Goal: Task Accomplishment & Management: Complete application form

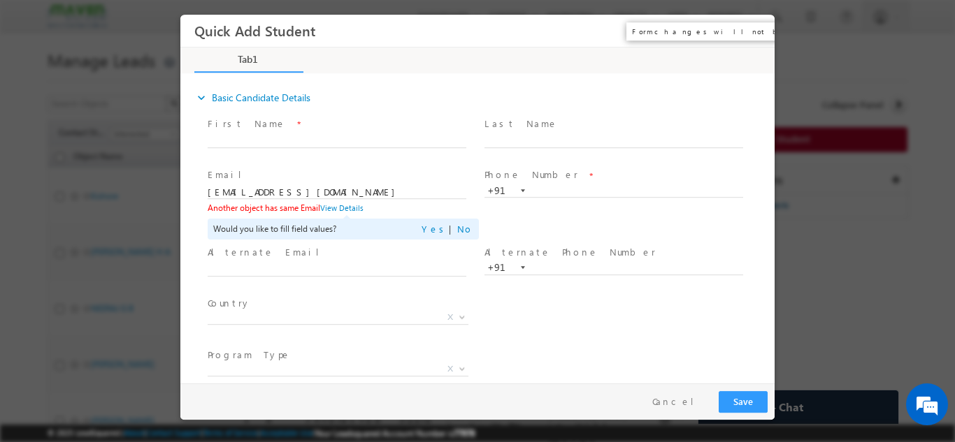
click at [751, 30] on button "×" at bounding box center [754, 30] width 24 height 26
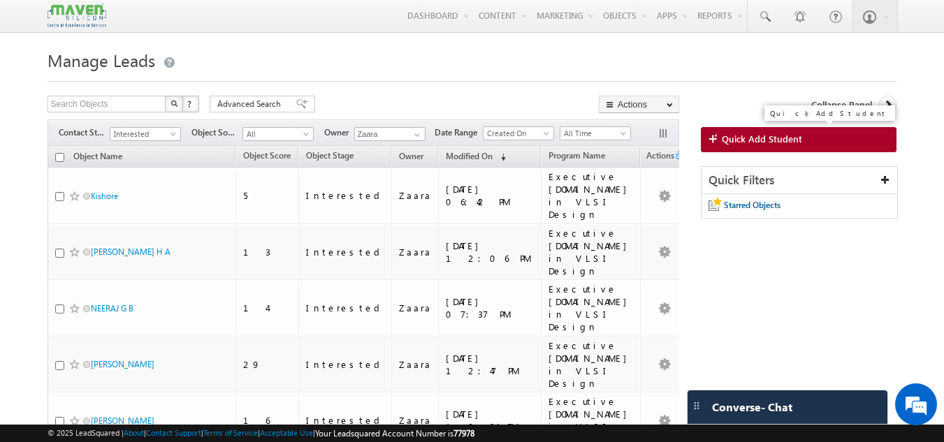
click at [790, 138] on span "Quick Add Student" at bounding box center [762, 139] width 80 height 13
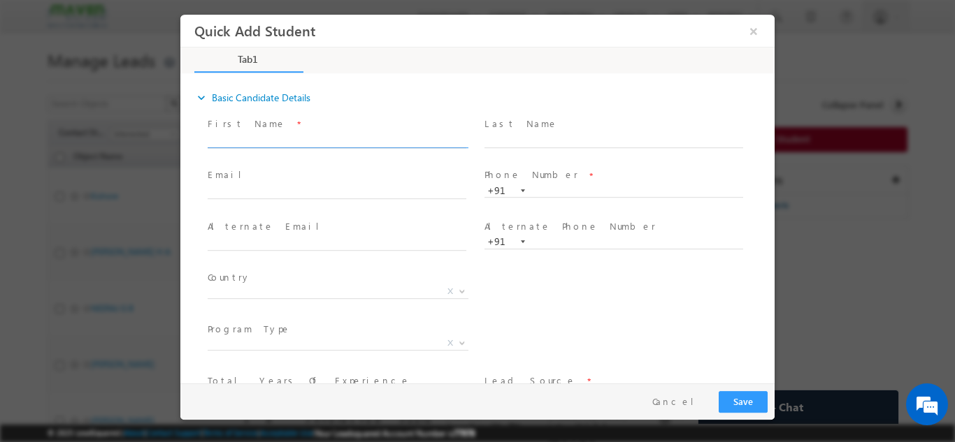
click at [292, 143] on input "text" at bounding box center [337, 140] width 259 height 14
click at [356, 142] on input "Lokesh lokeshn2k@gmail.com 9880592159" at bounding box center [337, 140] width 259 height 14
type input "Lokesh lokeshn2k@gmail.com"
click at [549, 188] on input "text" at bounding box center [613, 191] width 259 height 14
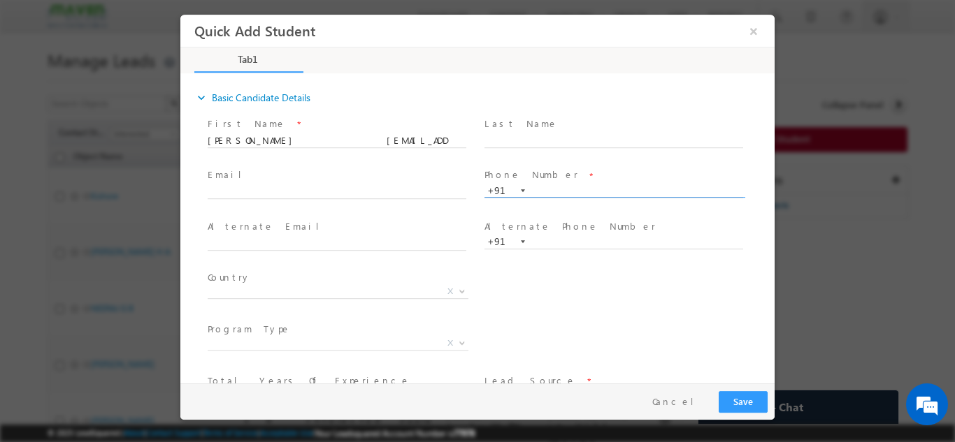
paste input "9880592159"
type input "9880592159"
click at [548, 161] on span at bounding box center [613, 154] width 258 height 15
drag, startPoint x: 246, startPoint y: 142, endPoint x: 338, endPoint y: 146, distance: 91.7
click at [338, 146] on span "Lokesh lokeshn2k@gmail.com" at bounding box center [343, 140] width 271 height 15
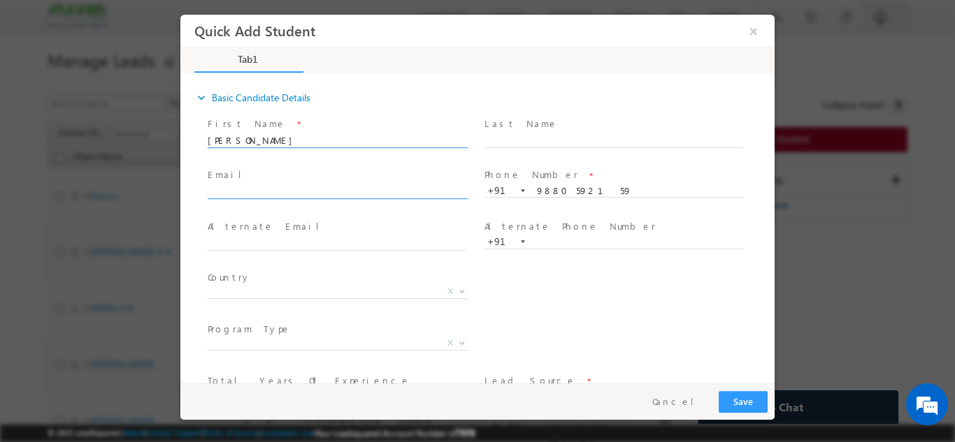
type input "Lokesh"
click at [266, 195] on input "text" at bounding box center [337, 192] width 259 height 14
paste input "lokeshn2k@gmail.com"
type input "lokeshn2k@gmail.com"
click at [276, 161] on span at bounding box center [337, 154] width 258 height 15
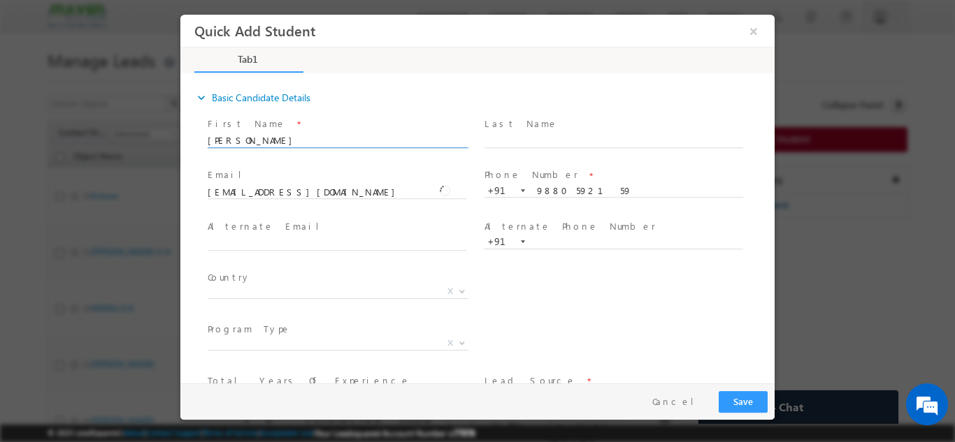
click at [288, 140] on input "Lokesh" at bounding box center [337, 140] width 259 height 14
type input "Lokesh"
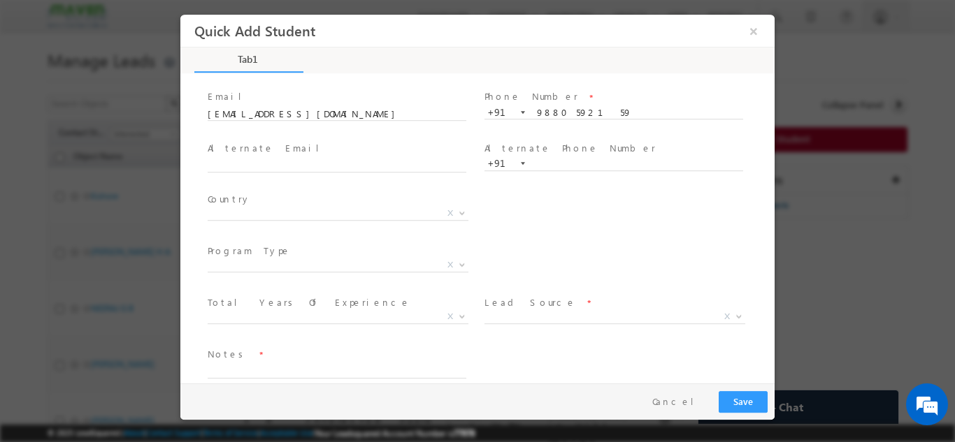
scroll to position [96, 0]
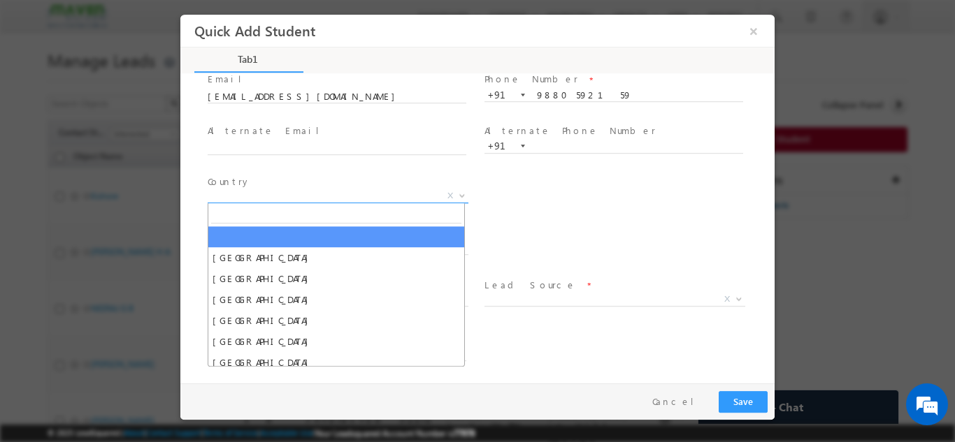
click at [257, 194] on span "X" at bounding box center [338, 196] width 261 height 14
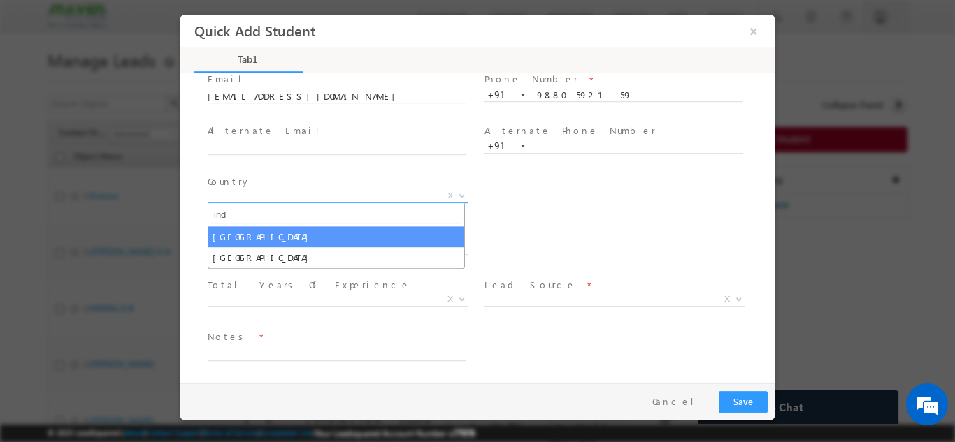
type input "ind"
select select "[GEOGRAPHIC_DATA]"
select select
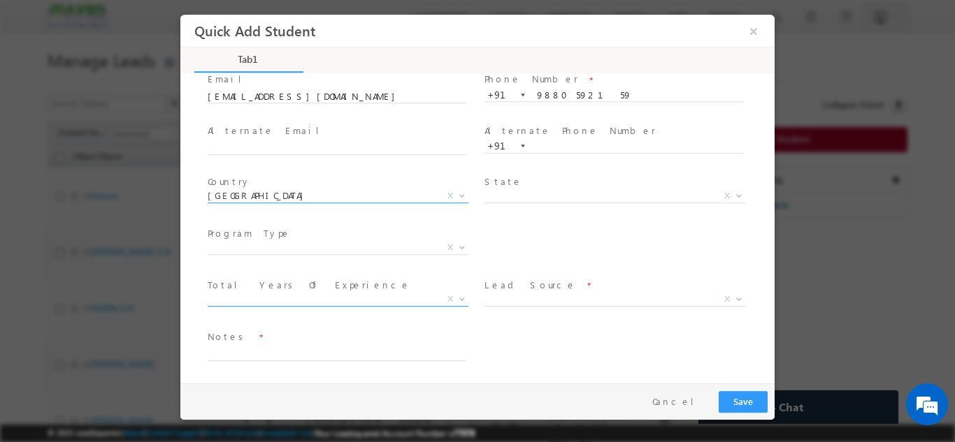
click at [288, 301] on span "X" at bounding box center [338, 299] width 261 height 14
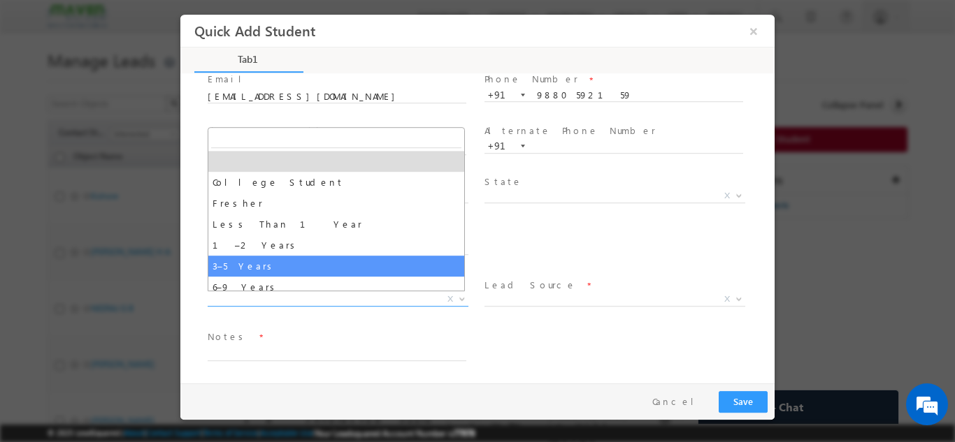
select select "3–5 Years"
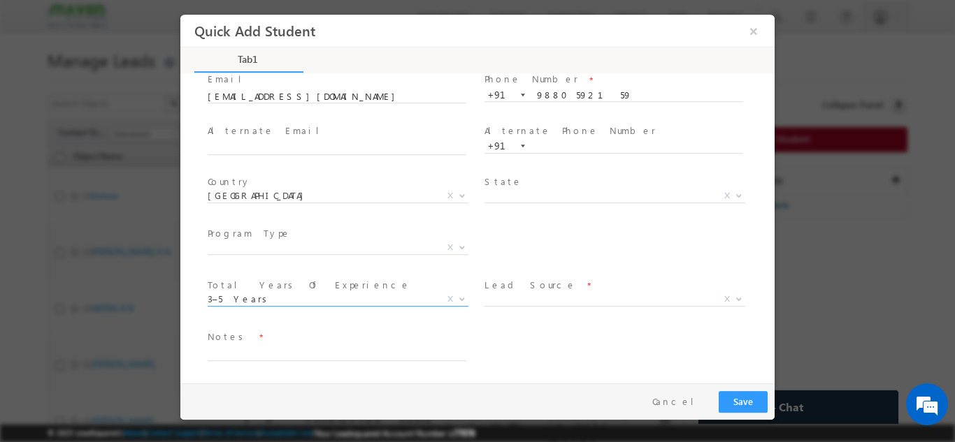
click at [540, 305] on span "X" at bounding box center [614, 299] width 261 height 14
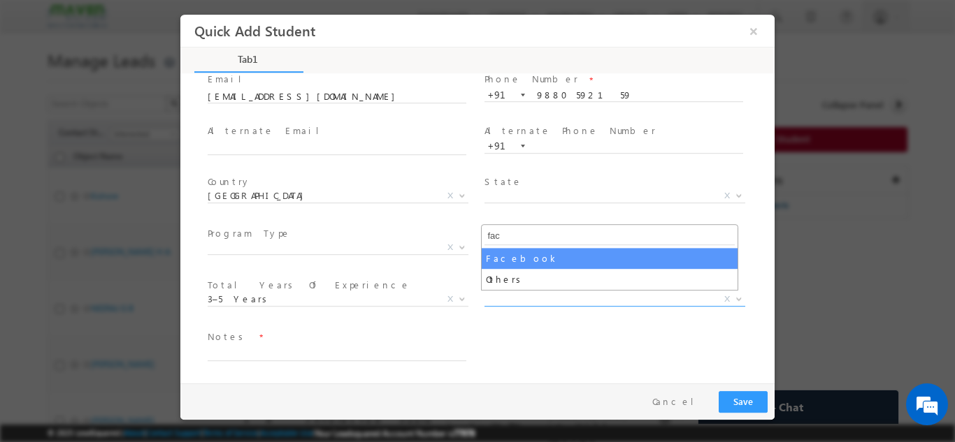
type input "fac"
select select "Facebook"
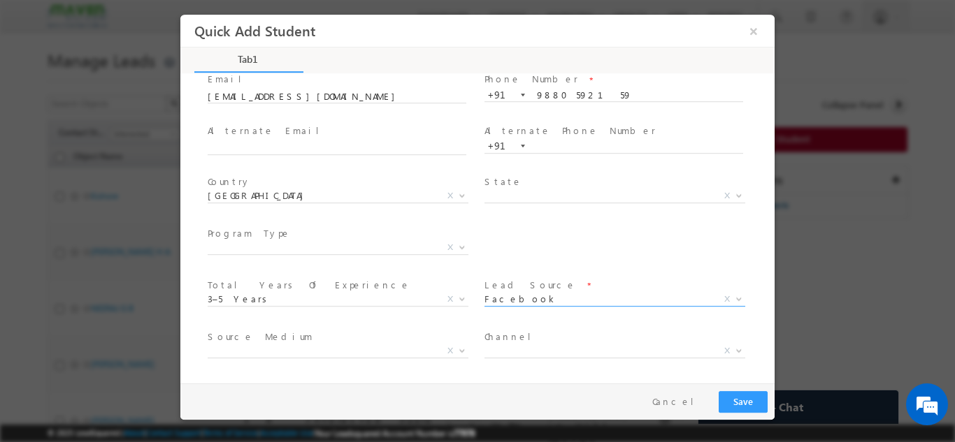
scroll to position [147, 0]
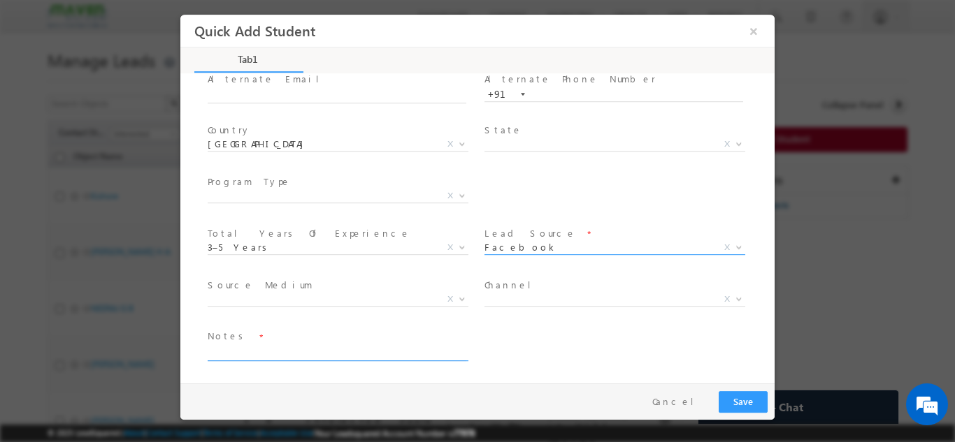
click at [308, 353] on textarea at bounding box center [337, 353] width 259 height 16
type textarea "Lead added from sheet"
click at [751, 398] on button "Save" at bounding box center [742, 402] width 49 height 22
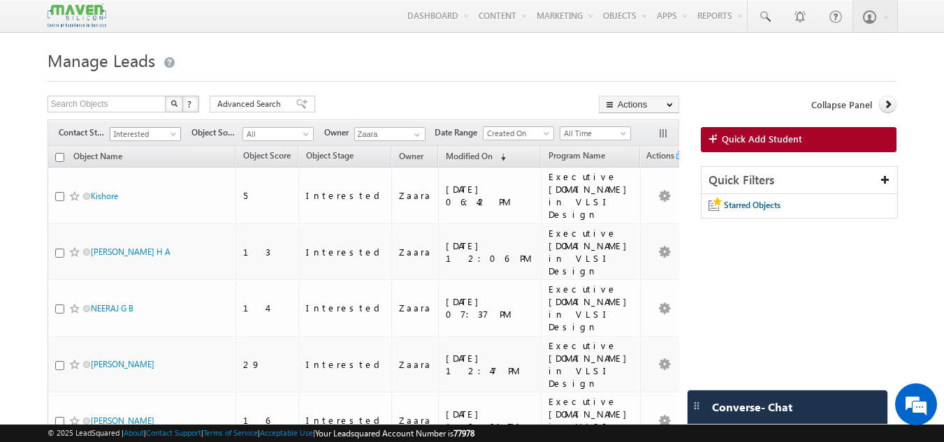
click at [126, 133] on span "Interested" at bounding box center [143, 134] width 66 height 13
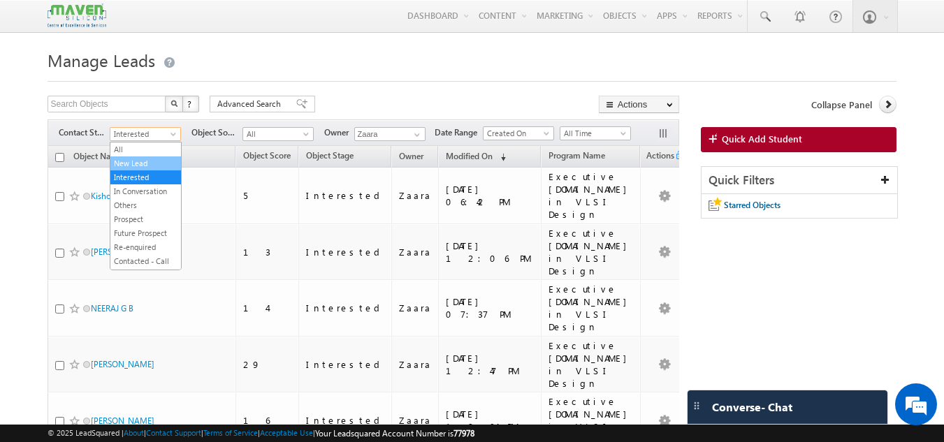
click at [141, 168] on link "New Lead" at bounding box center [145, 163] width 71 height 13
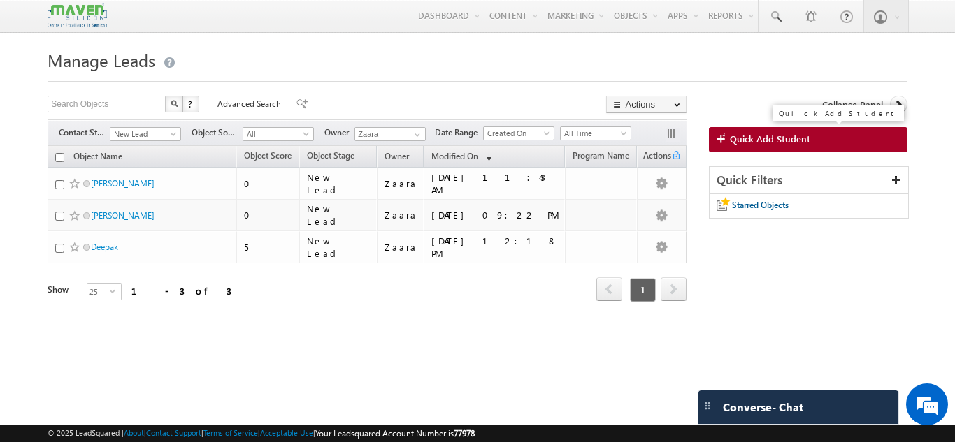
click at [742, 140] on span "Quick Add Student" at bounding box center [770, 139] width 80 height 13
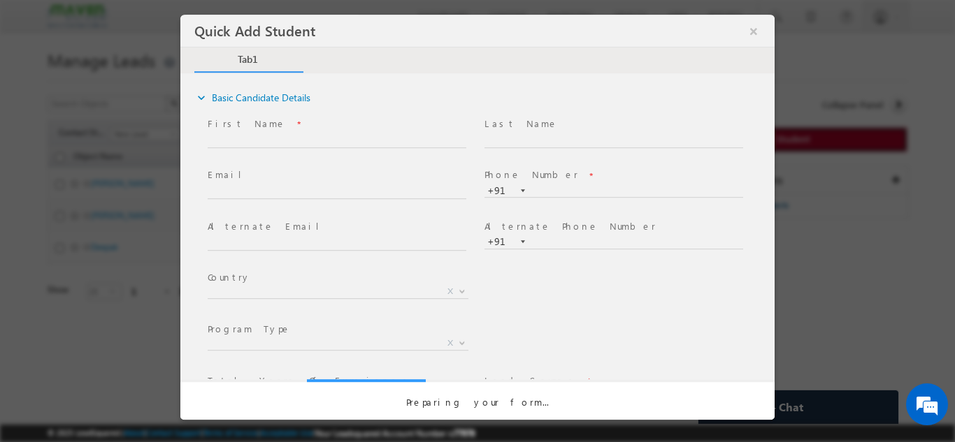
scroll to position [0, 0]
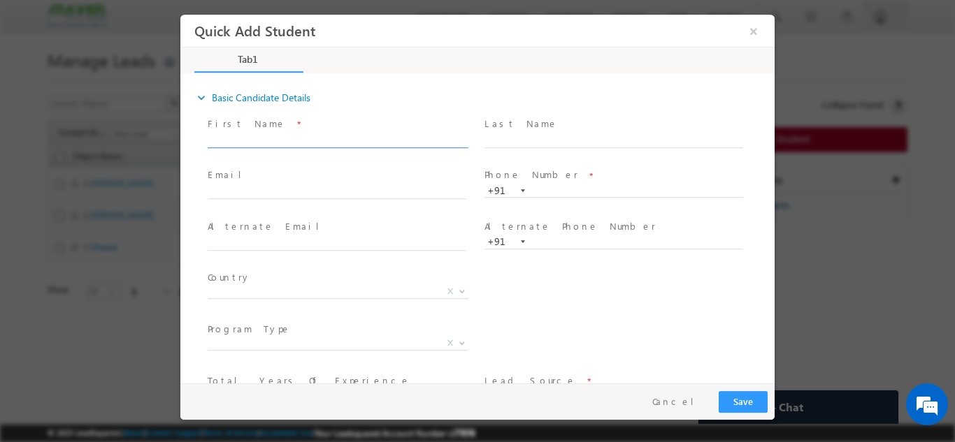
click at [297, 140] on input "text" at bounding box center [337, 140] width 259 height 14
paste input "Jatin Karfa jatinkarfa14@gmail.com 8250974495"
click at [388, 138] on input "Jatin Karfa jatinkarfa14@gmail.com 8250974495" at bounding box center [337, 140] width 259 height 14
type input "Jatin Karfa jatinkarfa14@gmail.com"
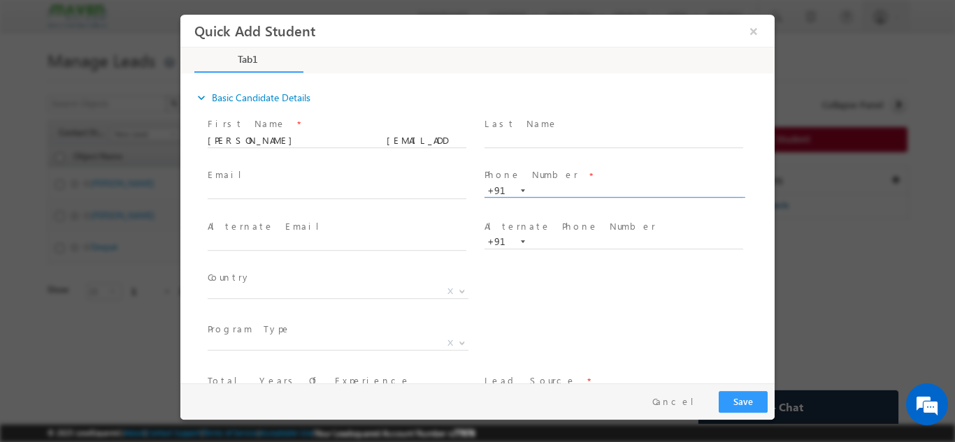
click at [533, 191] on input "text" at bounding box center [613, 191] width 259 height 14
paste input "8250974495"
type input "8250974495"
click at [591, 178] on span "Phone Number *" at bounding box center [613, 175] width 258 height 15
drag, startPoint x: 267, startPoint y: 143, endPoint x: 365, endPoint y: 145, distance: 97.9
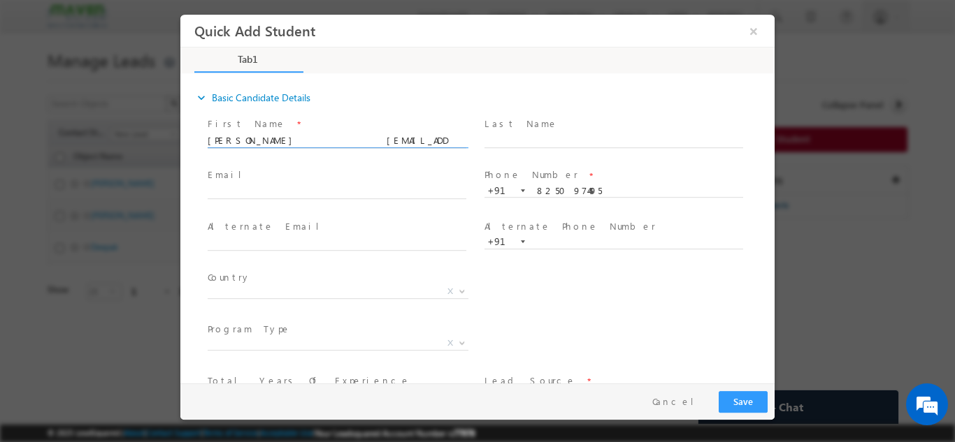
click at [365, 145] on input "Jatin Karfa jatinkarfa14@gmail.com" at bounding box center [337, 140] width 259 height 14
type input "Jatin Karfa"
click at [222, 189] on input "text" at bounding box center [337, 192] width 259 height 14
paste input "jatinkarfa14@gmail.com"
type input "jatinkarfa14@gmail.com"
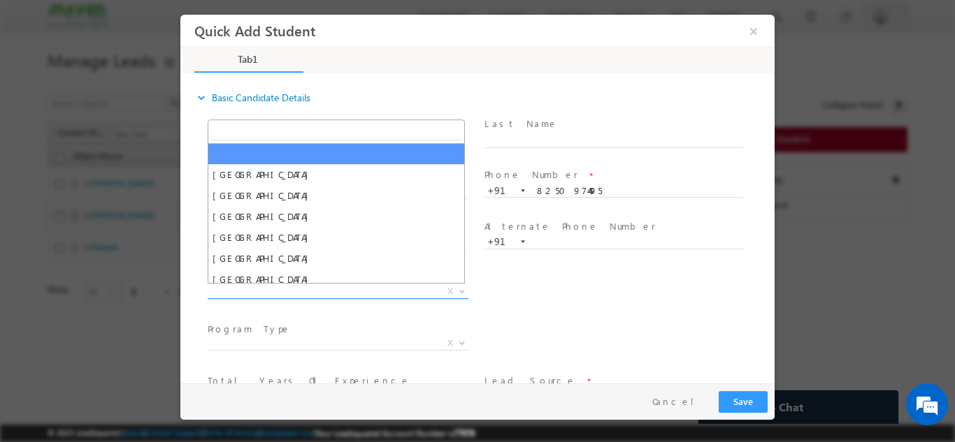
click at [301, 291] on span "X" at bounding box center [338, 291] width 261 height 14
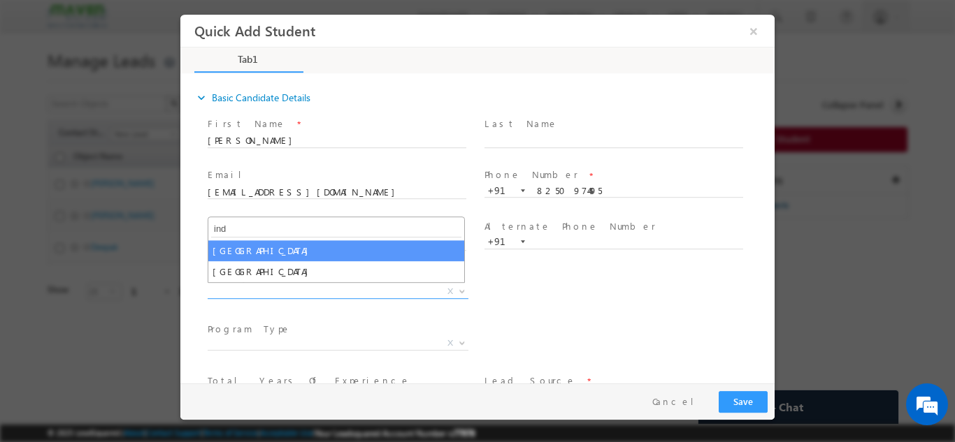
type input "ind"
select select "India"
select select
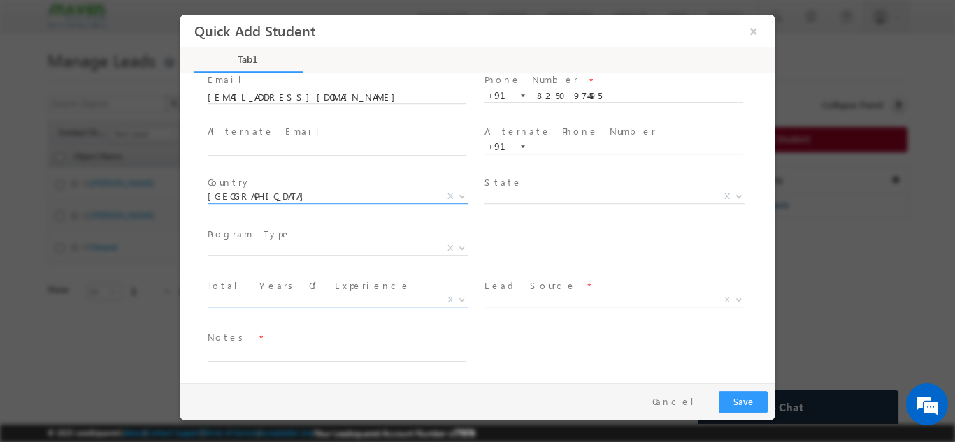
scroll to position [96, 0]
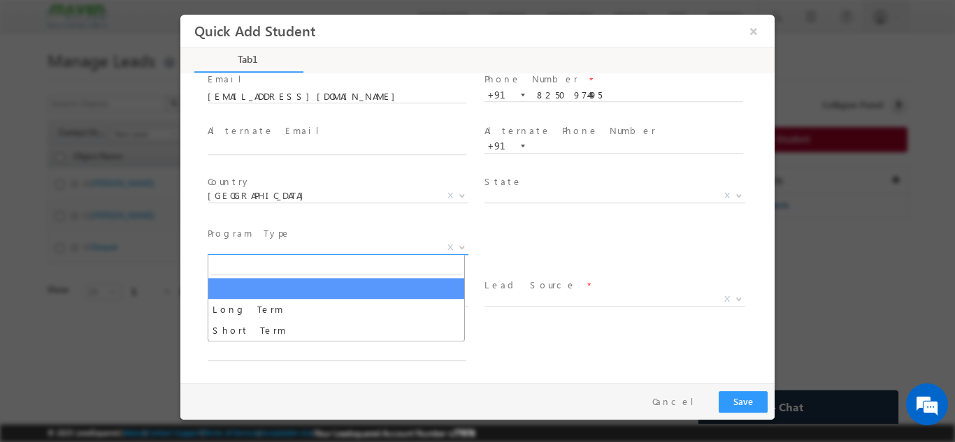
click at [230, 252] on span "X" at bounding box center [338, 247] width 261 height 14
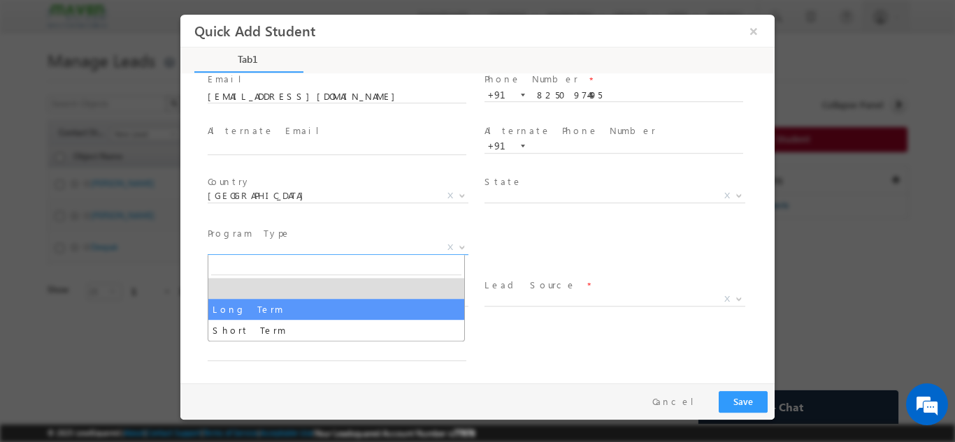
select select "Long Term"
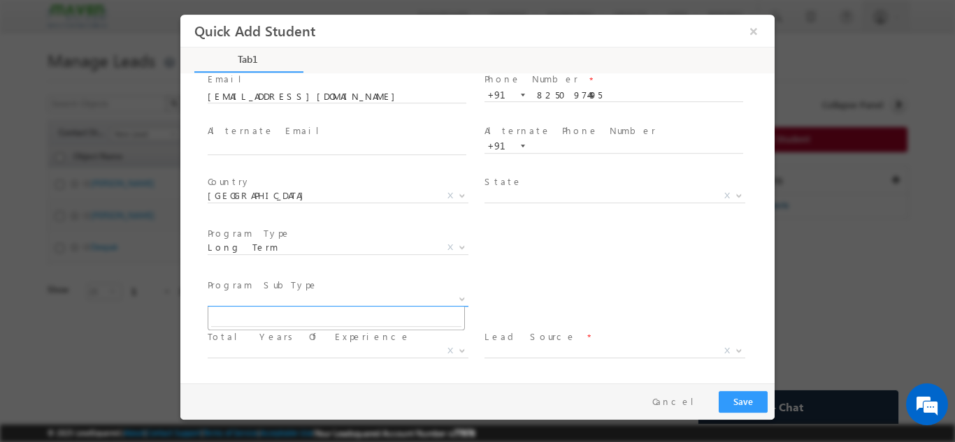
click at [303, 296] on span "X" at bounding box center [338, 299] width 261 height 14
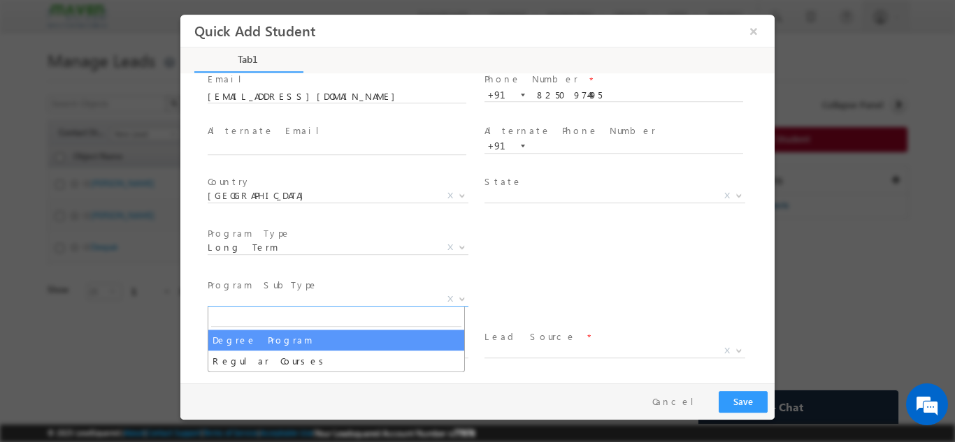
select select "Degree Program"
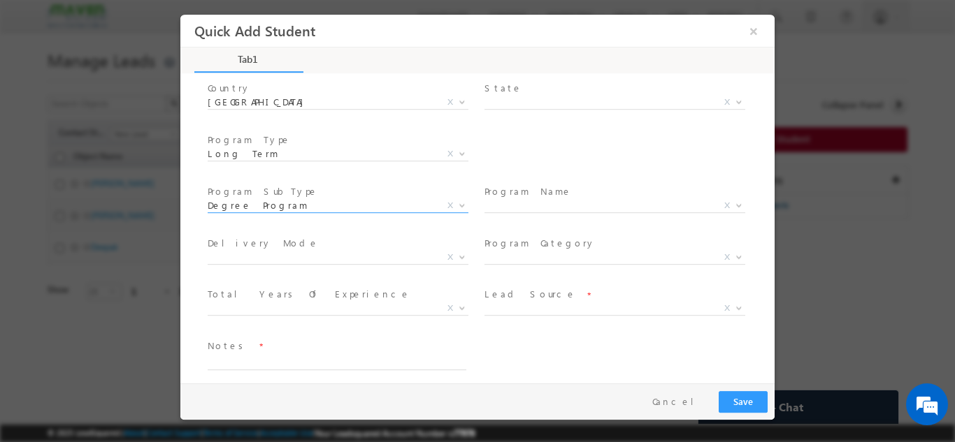
scroll to position [198, 0]
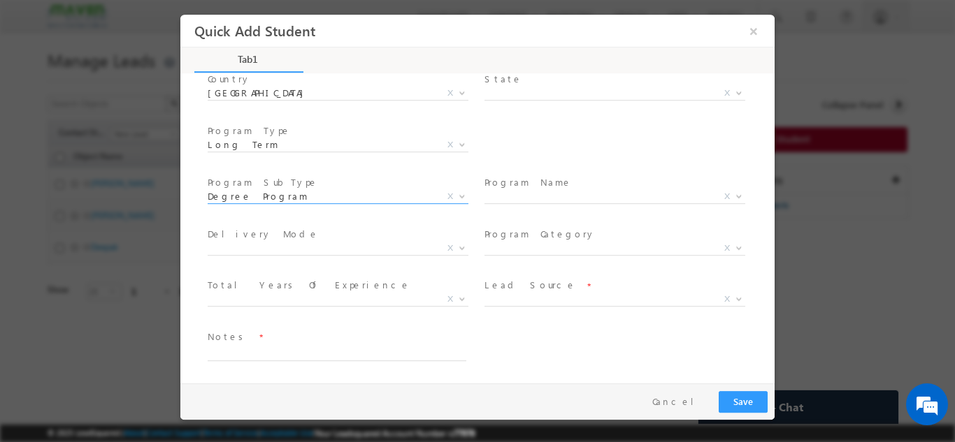
click at [540, 196] on span "X" at bounding box center [614, 196] width 261 height 14
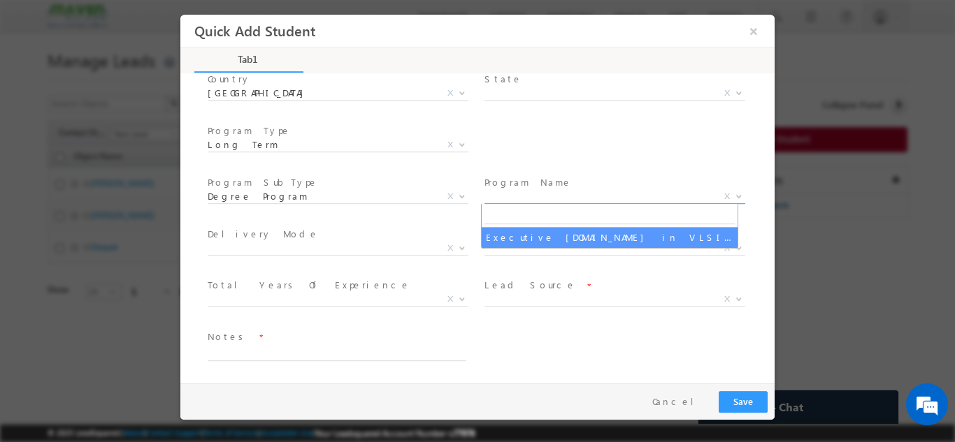
select select "Executive [DOMAIN_NAME] in VLSI Design"
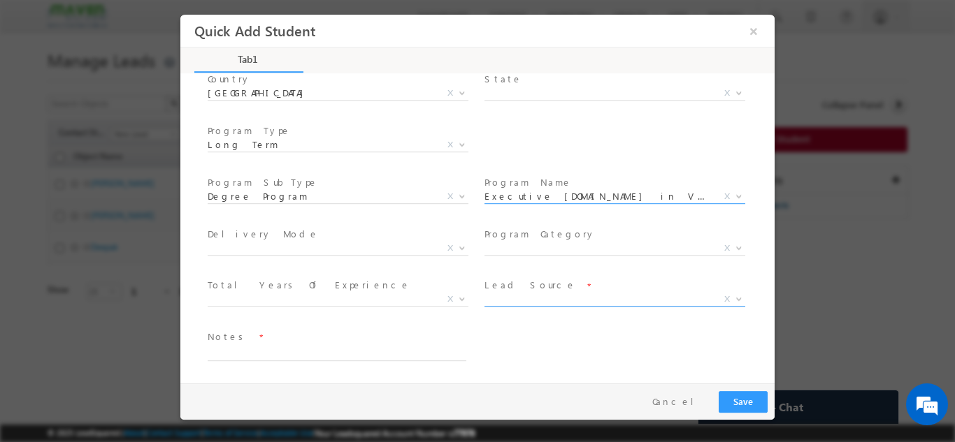
click at [500, 294] on span "X" at bounding box center [614, 299] width 261 height 14
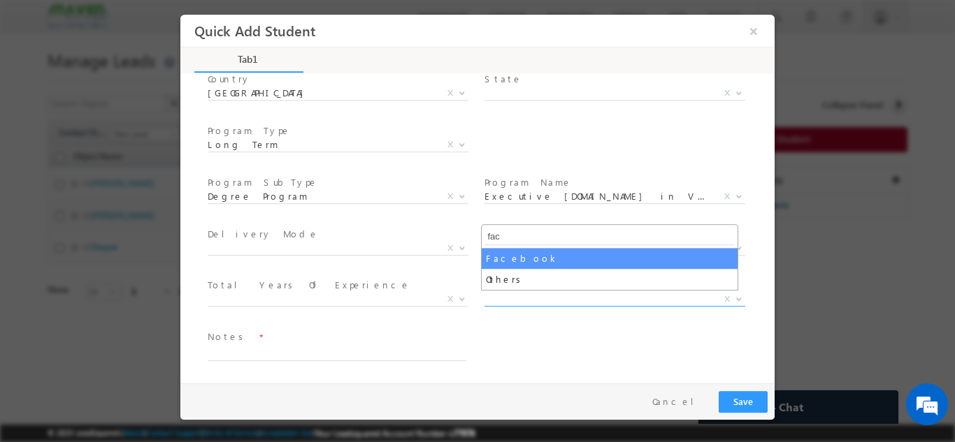
type input "fac"
select select "Facebook"
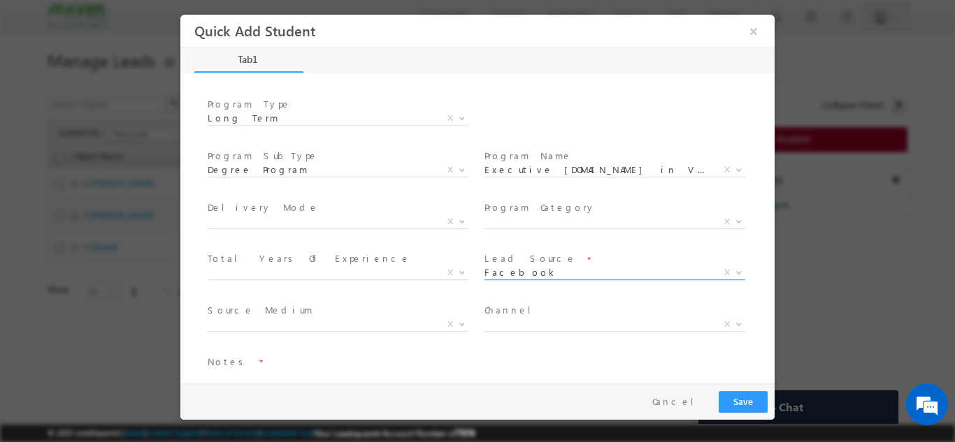
scroll to position [250, 0]
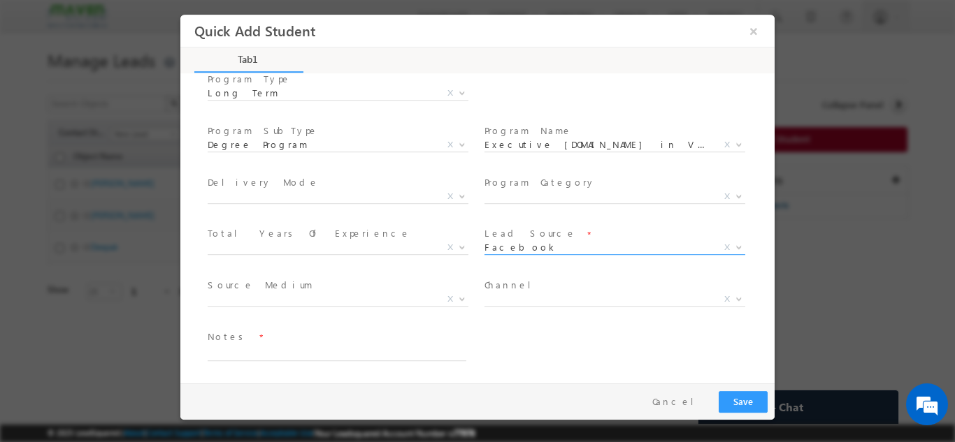
click at [340, 336] on span "Notes *" at bounding box center [337, 336] width 258 height 15
click at [336, 349] on textarea at bounding box center [337, 353] width 259 height 16
type textarea "Lead added from sheet"
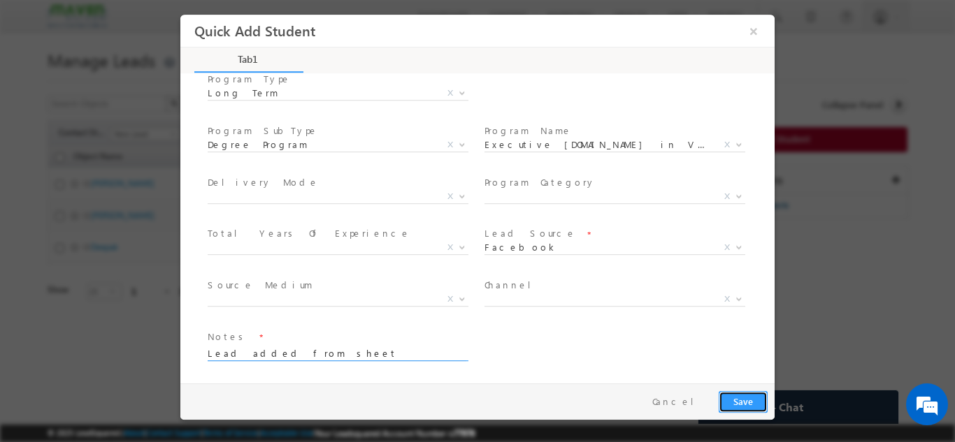
click at [749, 399] on button "Save" at bounding box center [742, 402] width 49 height 22
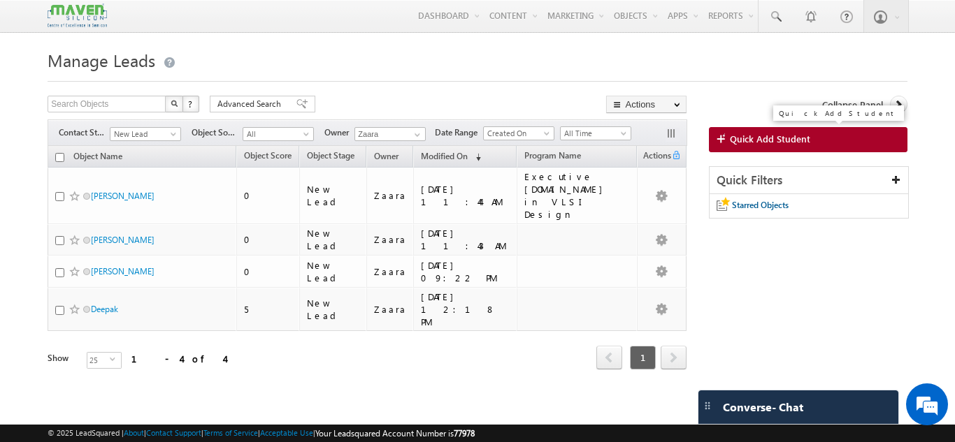
click at [853, 135] on link "Quick Add Student" at bounding box center [808, 139] width 198 height 25
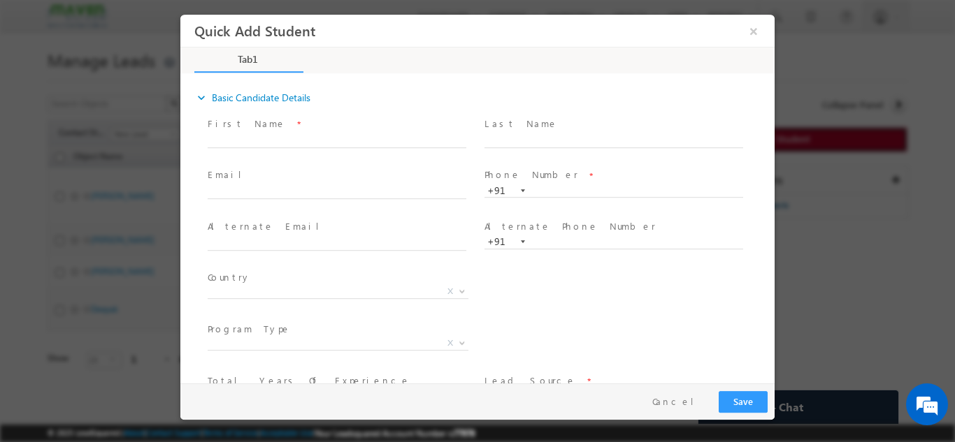
scroll to position [0, 0]
click at [229, 145] on input "text" at bounding box center [337, 140] width 259 height 14
click at [390, 145] on input "Rohit Kamble rohit98ckd@gmail.com 8971664737" at bounding box center [337, 140] width 259 height 14
type input "Rohit Kamble rohit98ckd@gmail.com"
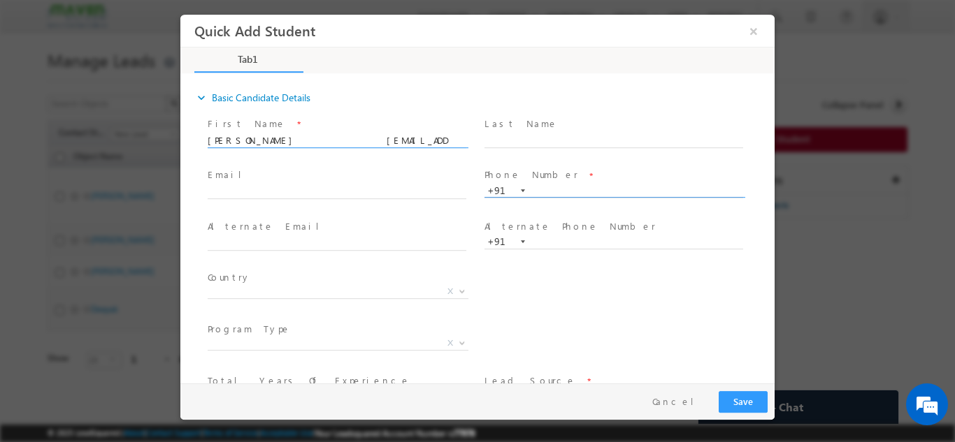
click at [565, 190] on input "text" at bounding box center [613, 191] width 259 height 14
paste input "8971664737"
type input "8971664737"
drag, startPoint x: 268, startPoint y: 139, endPoint x: 361, endPoint y: 142, distance: 93.0
click at [361, 142] on input "Rohit Kamble rohit98ckd@gmail.com" at bounding box center [337, 140] width 259 height 14
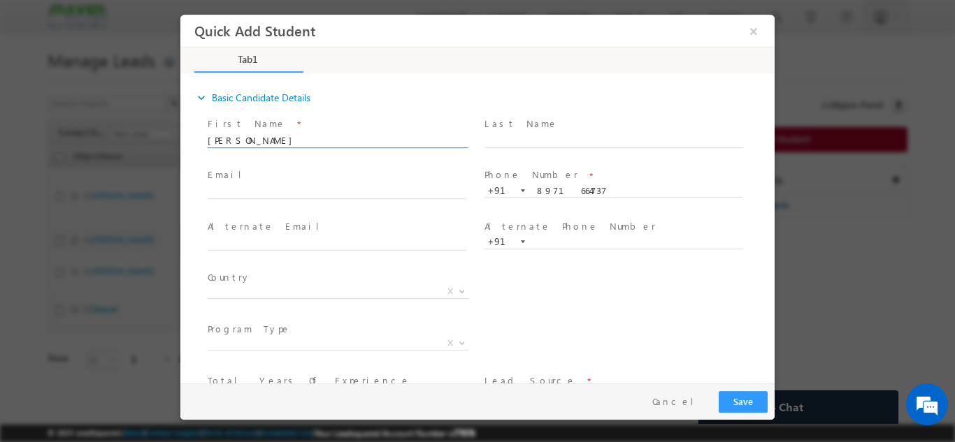
type input "Rohit Kamble"
click at [239, 178] on span "Email *" at bounding box center [337, 175] width 258 height 15
click at [243, 190] on input "text" at bounding box center [337, 192] width 259 height 14
paste input "rohit98ckd@gmail.com"
type input "rohit98ckd@gmail.com"
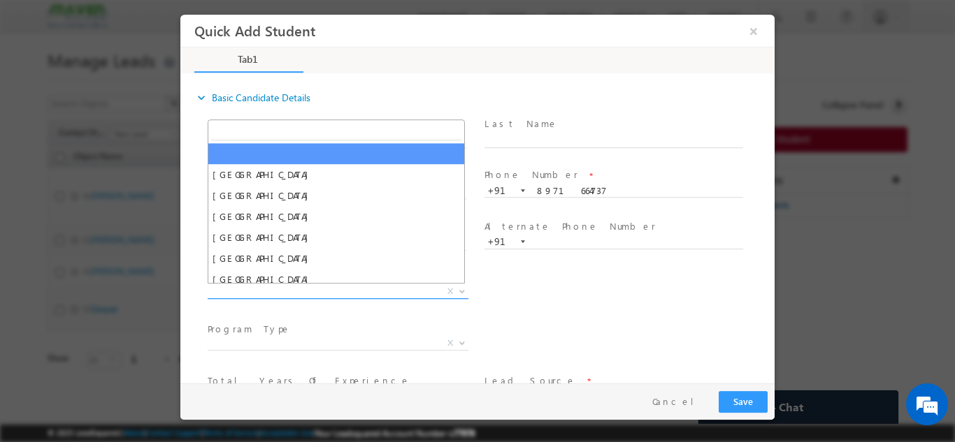
click at [259, 292] on span "X" at bounding box center [338, 291] width 261 height 14
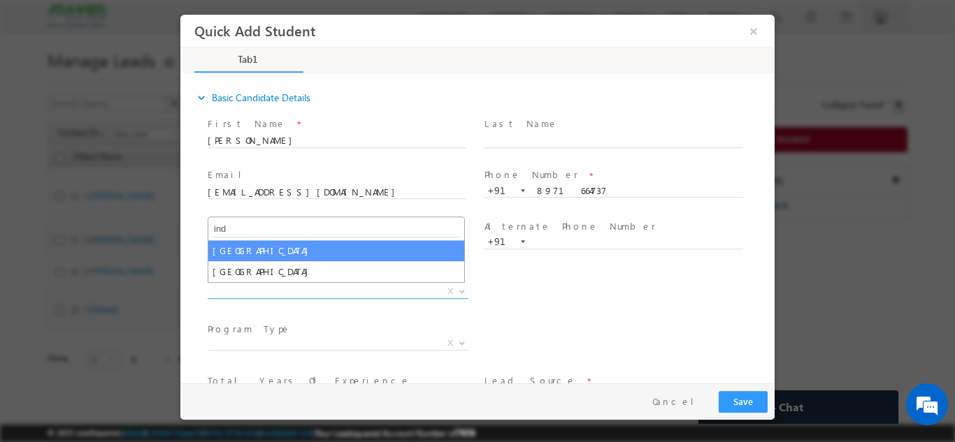
type input "ind"
select select "India"
select select
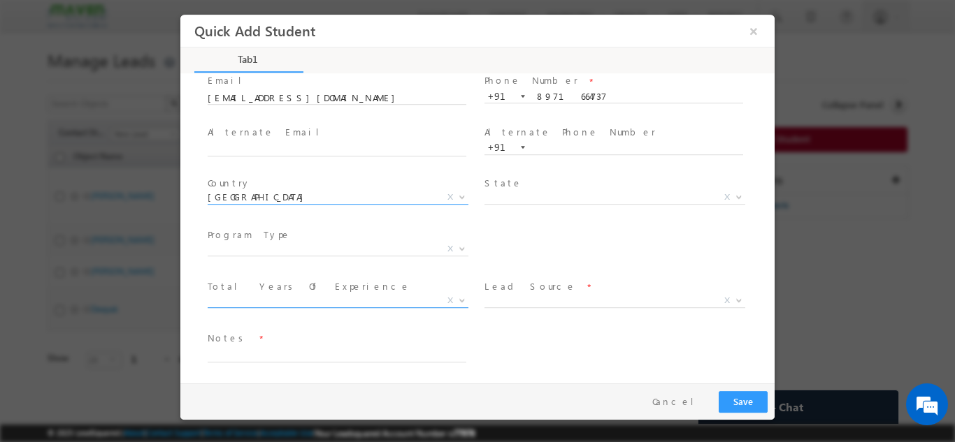
scroll to position [96, 0]
click at [294, 297] on span "X" at bounding box center [338, 299] width 261 height 14
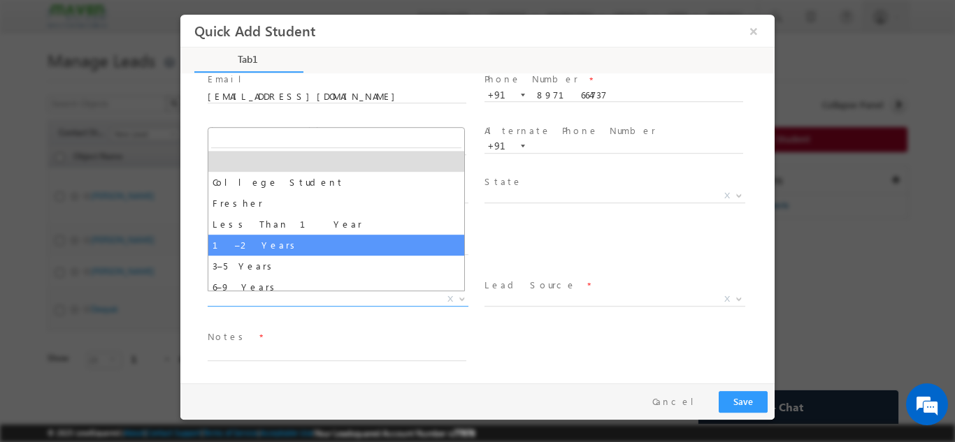
select select "1–2 Years"
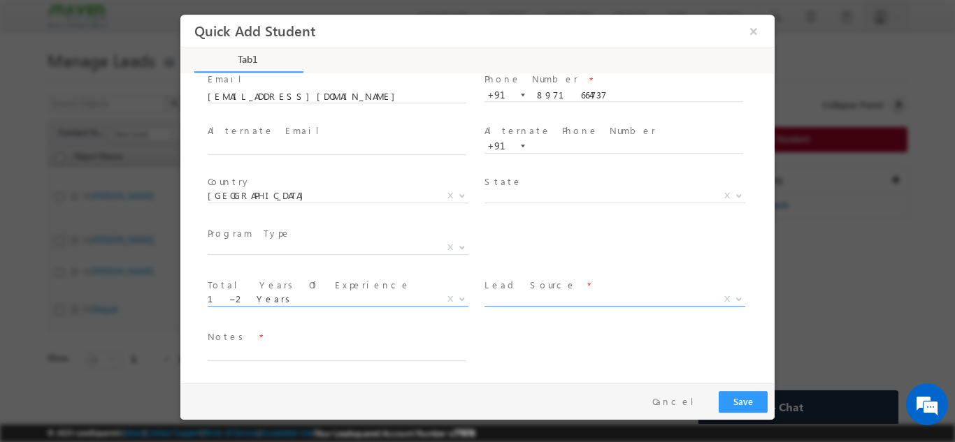
click at [550, 304] on span "X" at bounding box center [614, 299] width 261 height 14
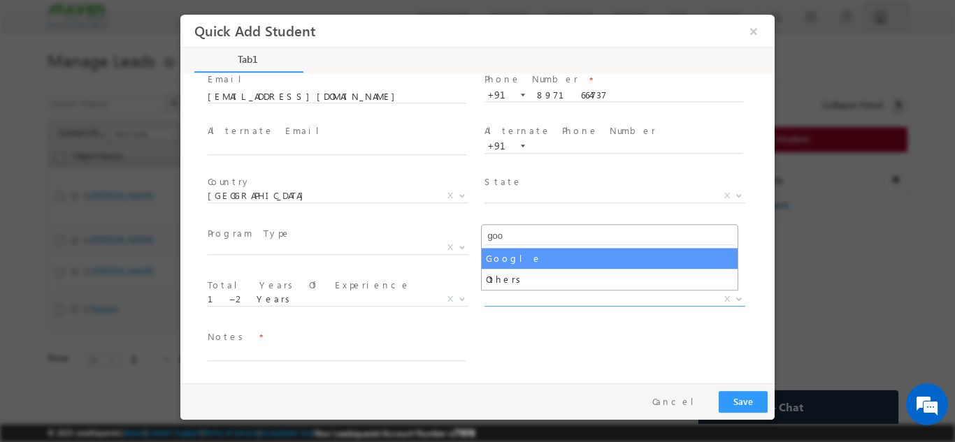
type input "goo"
select select "Google"
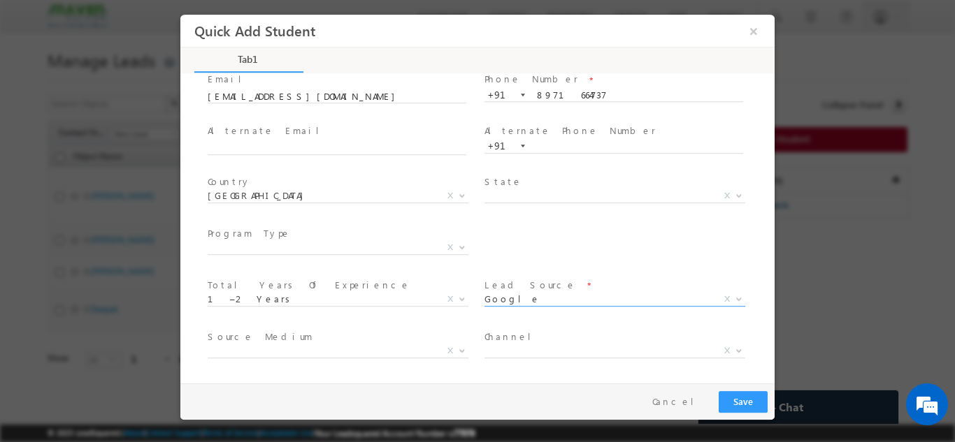
scroll to position [147, 0]
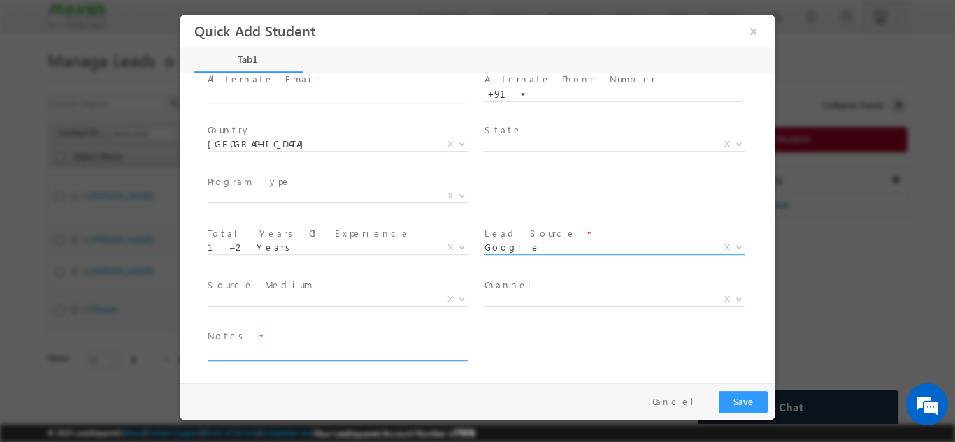
click at [259, 352] on textarea at bounding box center [337, 353] width 259 height 16
type textarea "Lead added from sheet"
click at [734, 395] on button "Save" at bounding box center [742, 402] width 49 height 22
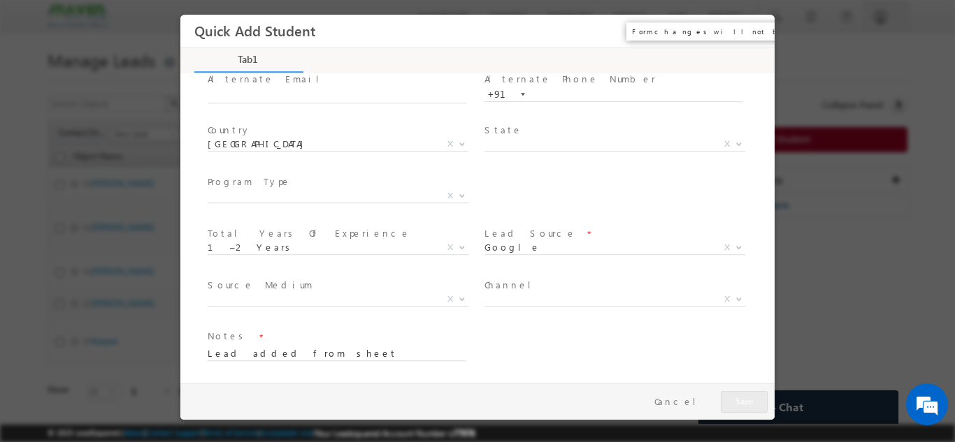
click at [749, 27] on button "×" at bounding box center [754, 30] width 24 height 26
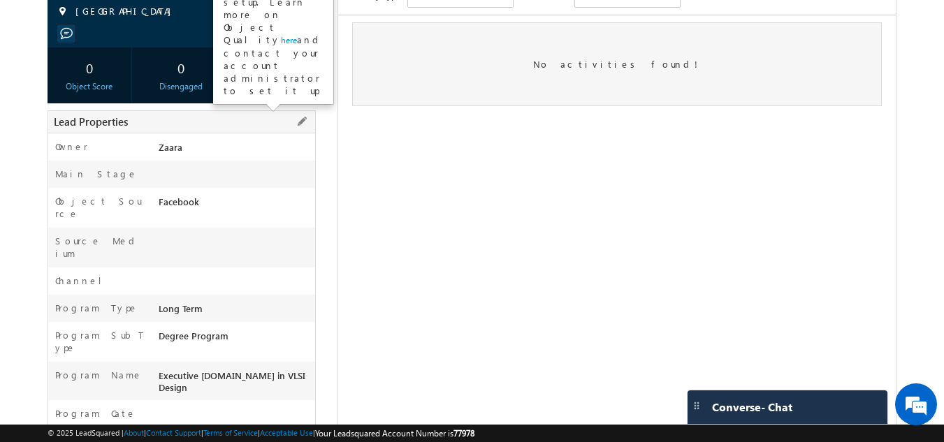
scroll to position [210, 0]
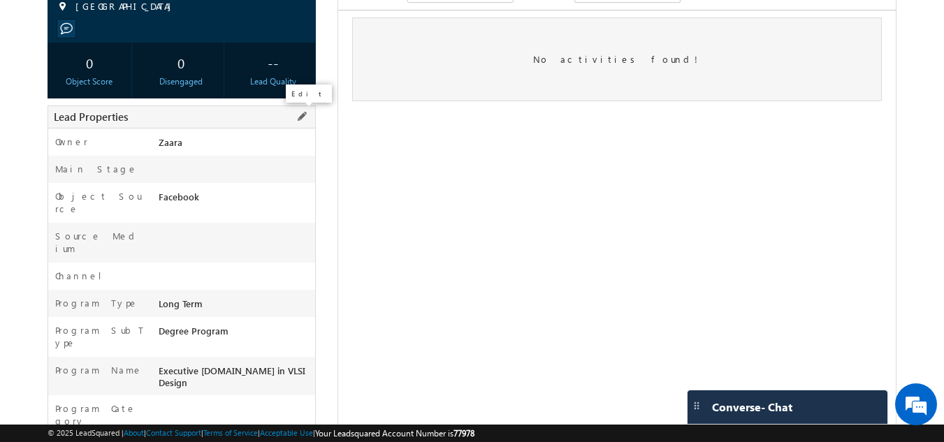
click at [301, 121] on span at bounding box center [301, 116] width 15 height 15
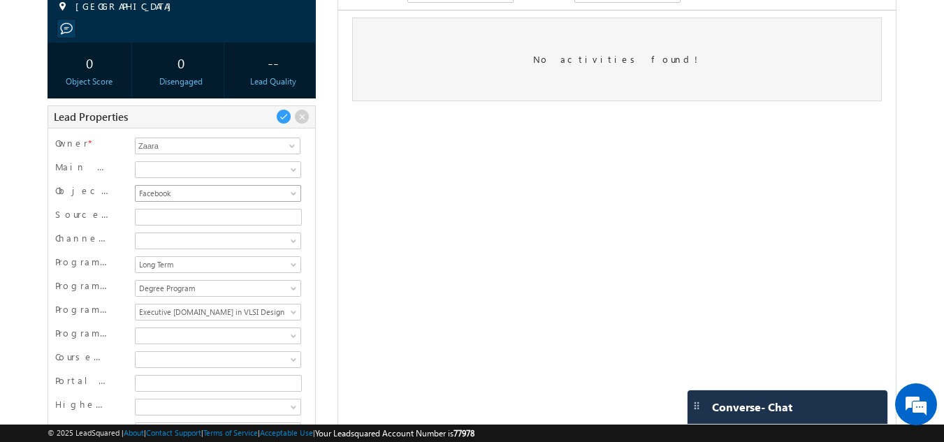
click at [178, 199] on span "Facebook" at bounding box center [216, 193] width 161 height 13
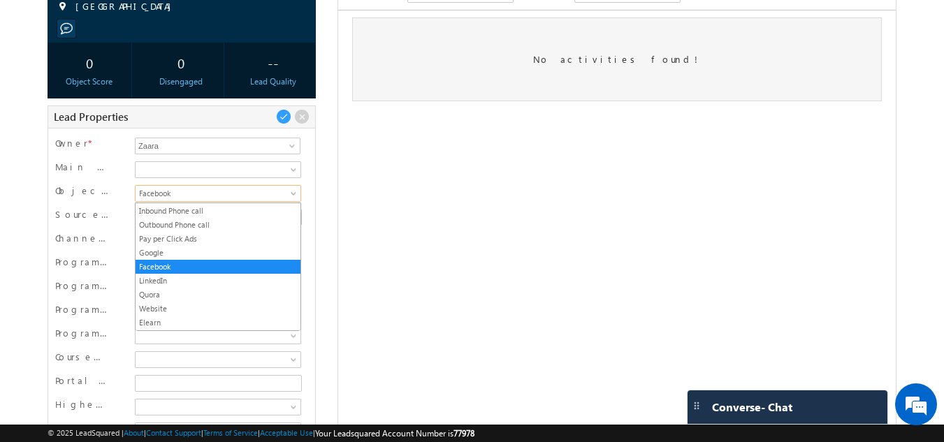
scroll to position [0, 0]
click at [155, 257] on link "Google" at bounding box center [218, 253] width 165 height 13
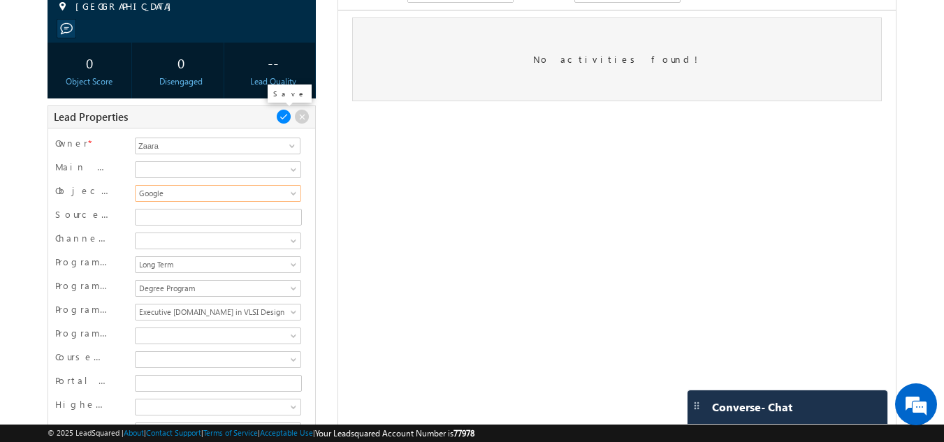
click at [286, 123] on span at bounding box center [283, 116] width 15 height 15
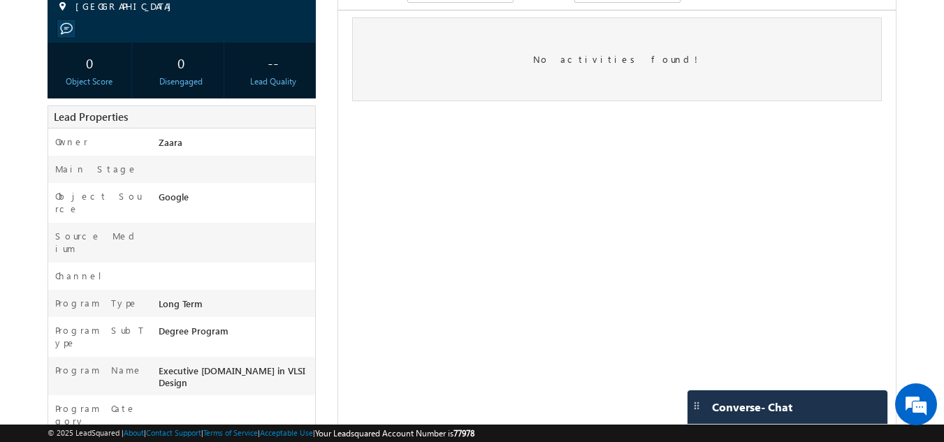
scroll to position [125, 0]
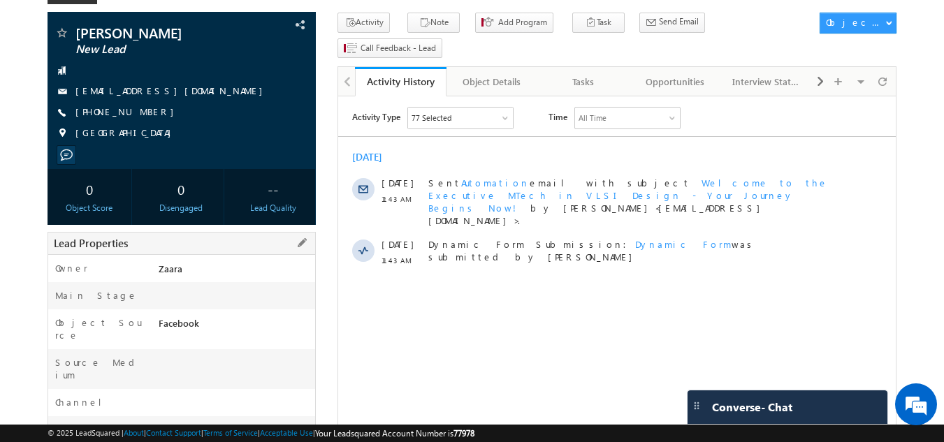
scroll to position [70, 0]
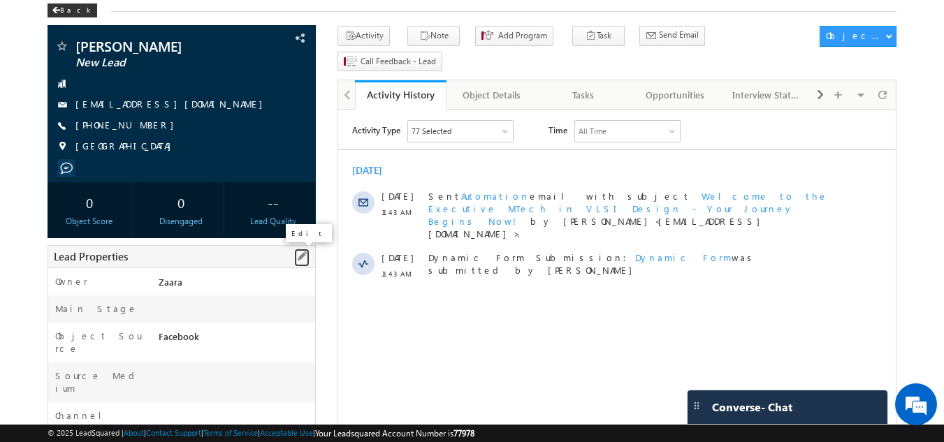
click at [305, 257] on span at bounding box center [301, 256] width 15 height 15
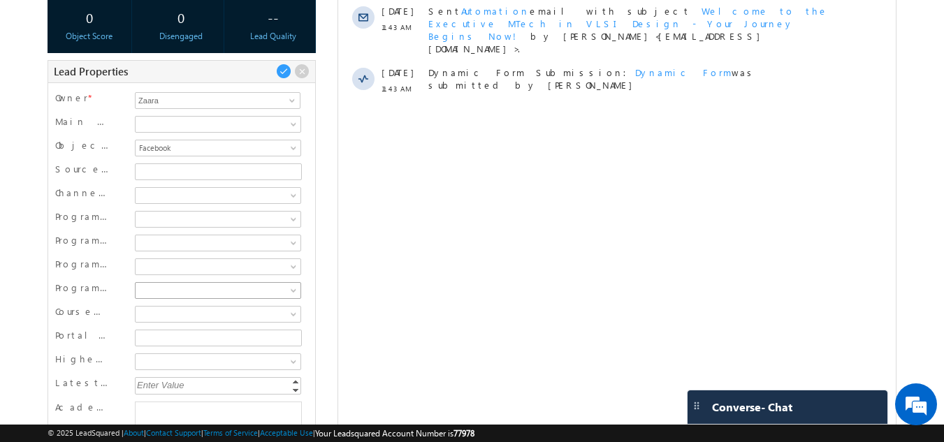
scroll to position [280, 0]
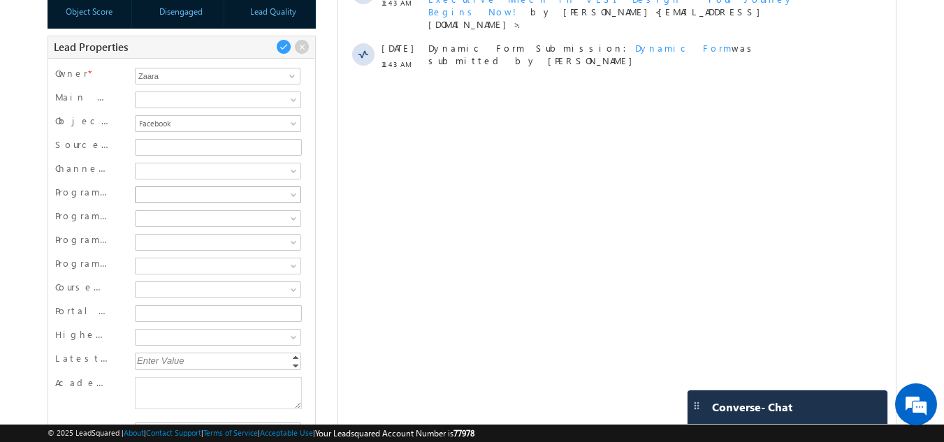
click at [155, 192] on span at bounding box center [216, 195] width 161 height 13
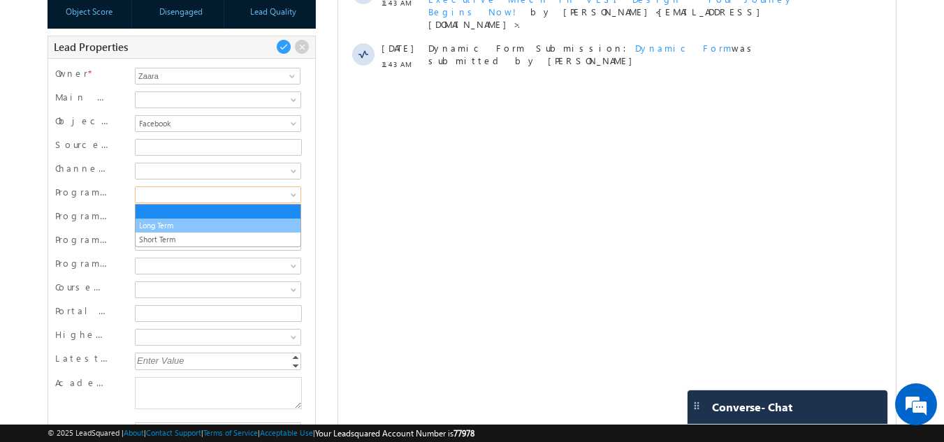
click at [170, 219] on link "Long Term" at bounding box center [218, 225] width 165 height 13
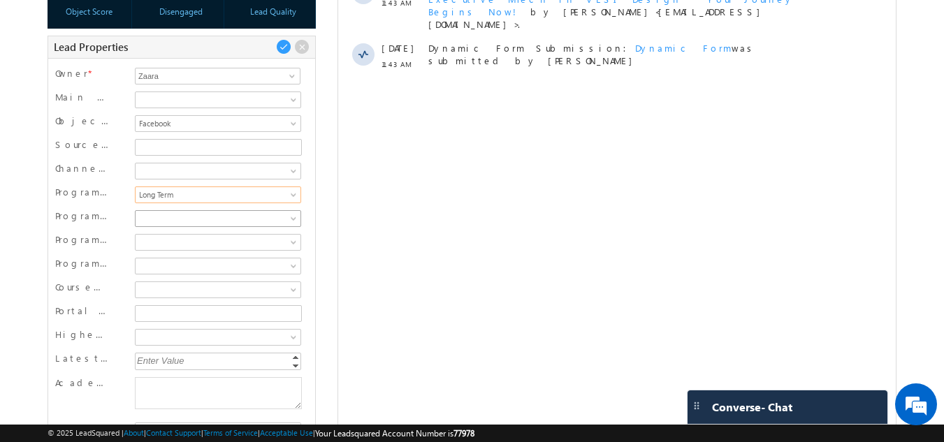
click at [171, 219] on span at bounding box center [216, 218] width 161 height 13
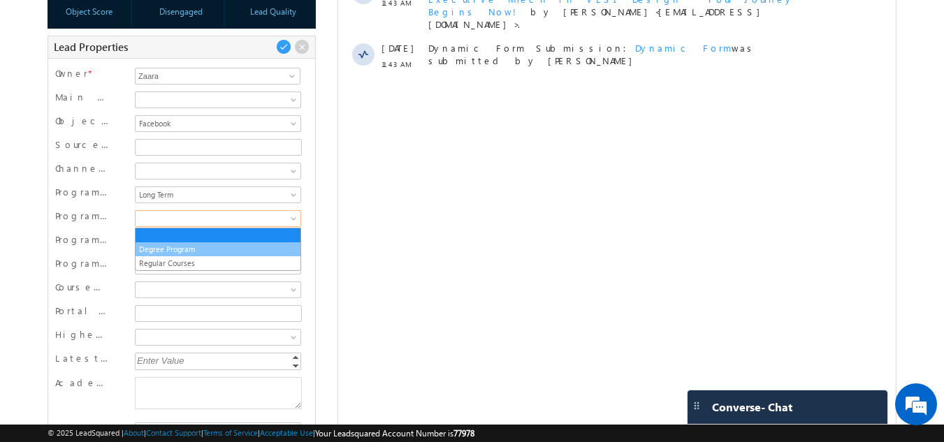
click at [176, 246] on link "Degree Program" at bounding box center [218, 249] width 165 height 13
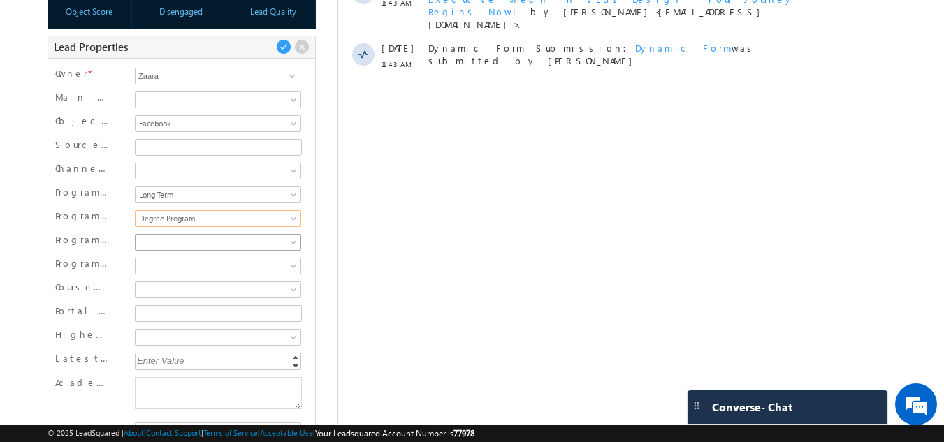
scroll to position [0, 0]
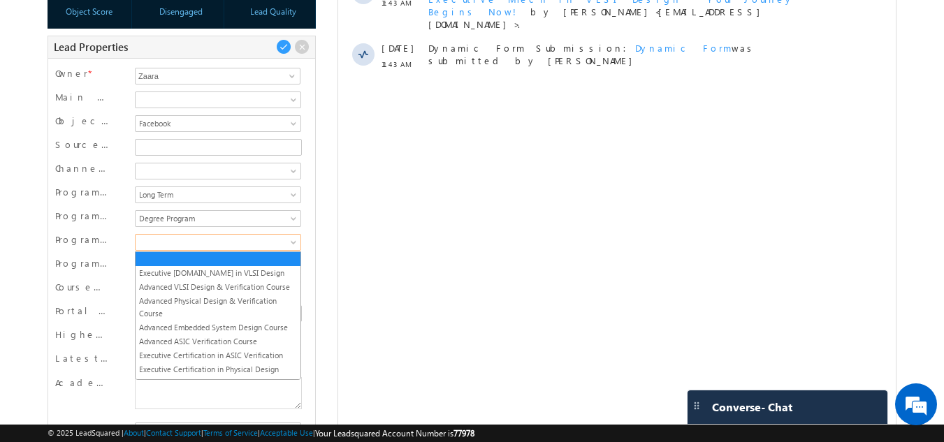
click at [178, 245] on span at bounding box center [216, 242] width 161 height 13
click at [179, 268] on link "Executive [DOMAIN_NAME] in VLSI Design" at bounding box center [218, 273] width 165 height 13
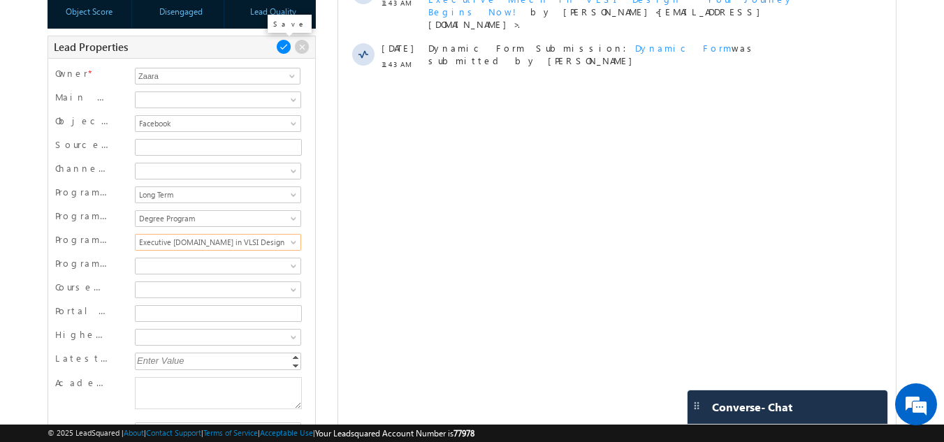
click at [284, 45] on span at bounding box center [283, 46] width 15 height 15
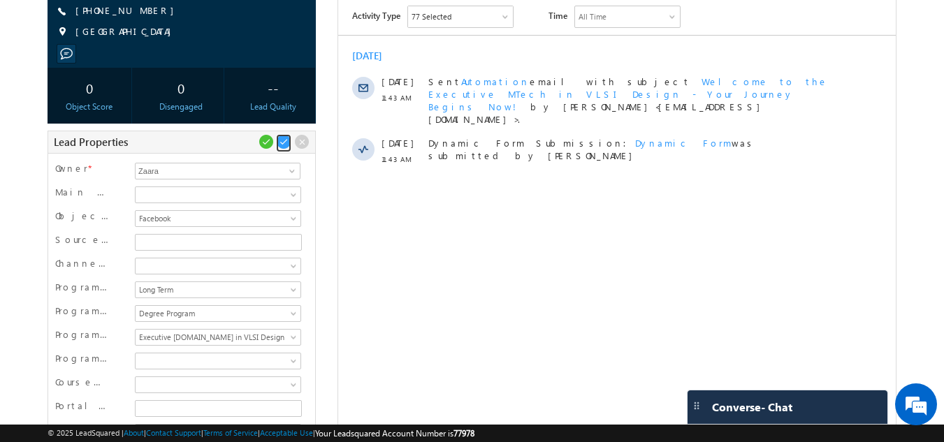
scroll to position [265, 0]
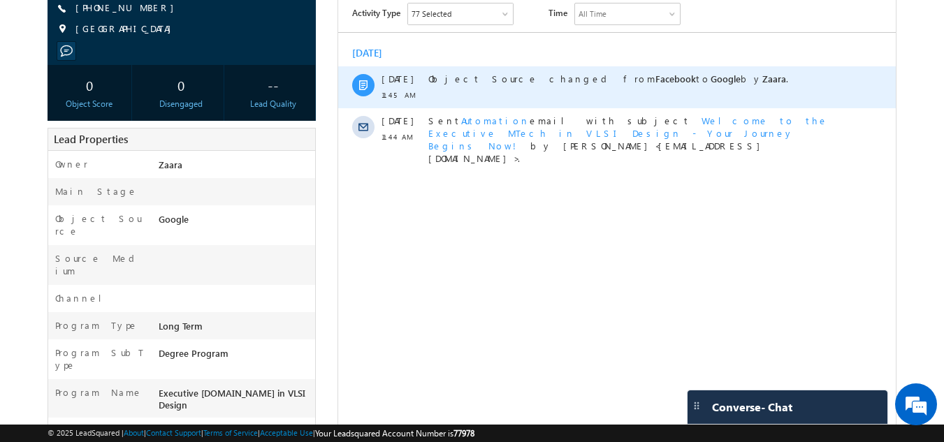
scroll to position [210, 0]
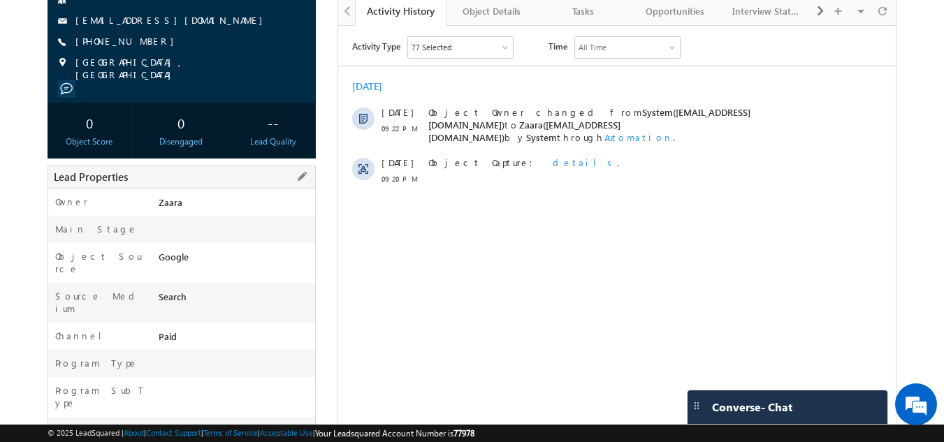
scroll to position [140, 0]
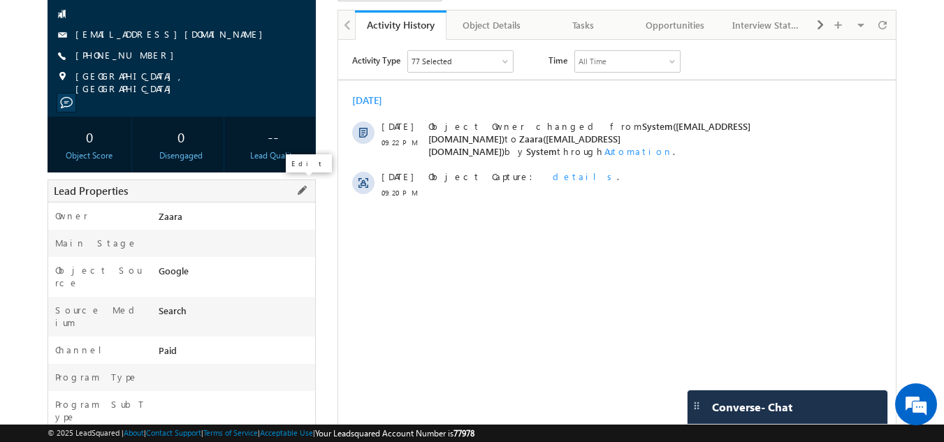
click at [310, 190] on span at bounding box center [301, 190] width 15 height 15
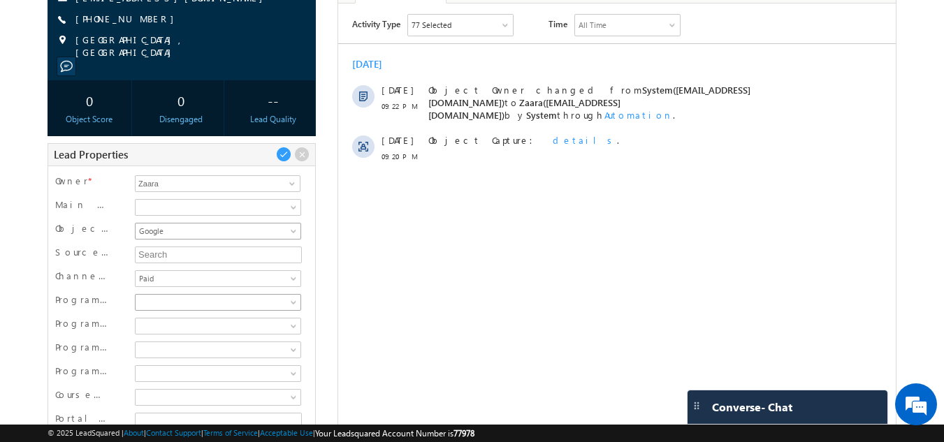
scroll to position [210, 0]
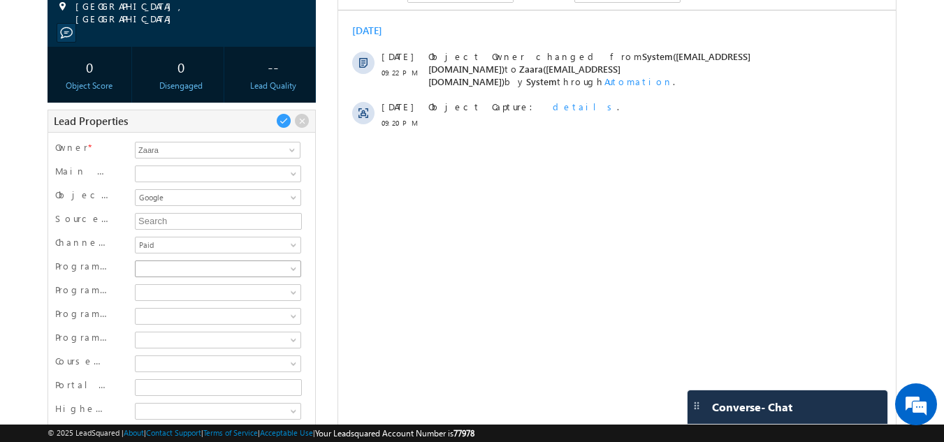
click at [161, 263] on span at bounding box center [216, 269] width 161 height 13
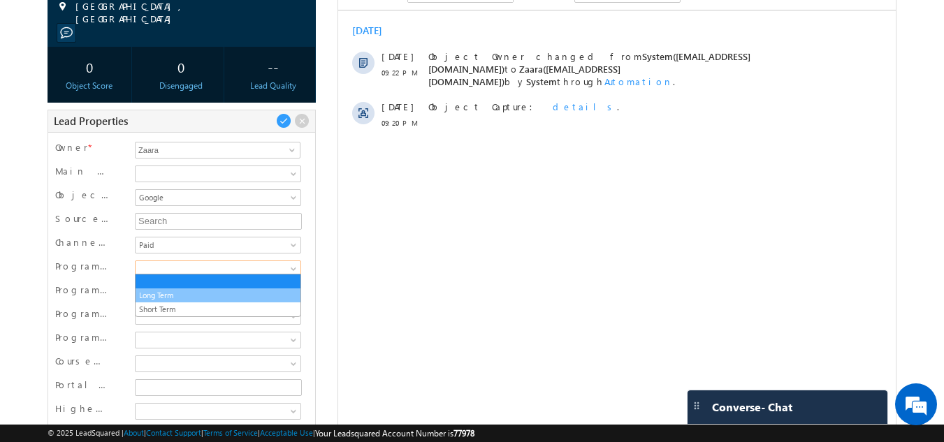
click at [162, 293] on link "Long Term" at bounding box center [218, 295] width 165 height 13
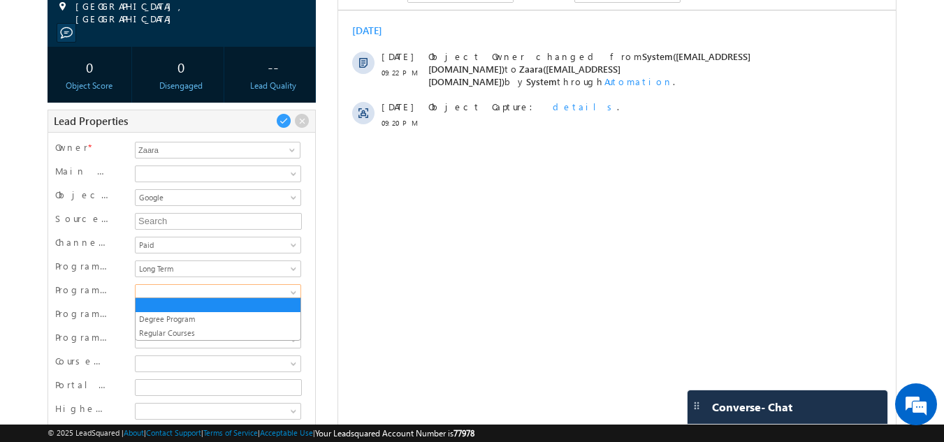
click at [162, 293] on span at bounding box center [216, 293] width 161 height 13
click at [167, 320] on link "Degree Program" at bounding box center [218, 319] width 165 height 13
click at [167, 320] on link at bounding box center [218, 316] width 166 height 17
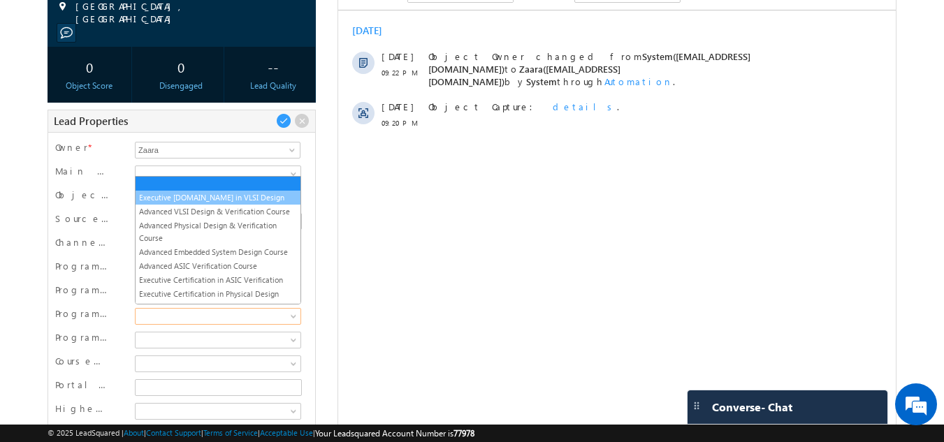
click at [191, 197] on link "Executive [DOMAIN_NAME] in VLSI Design" at bounding box center [218, 197] width 165 height 13
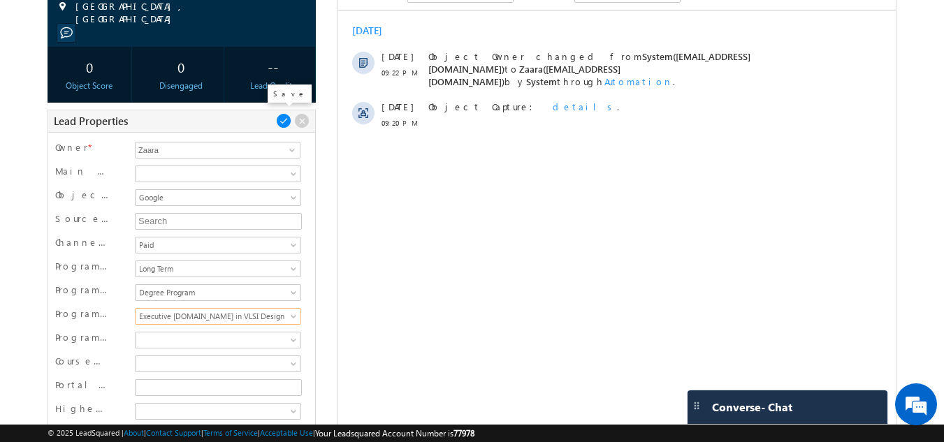
click at [281, 117] on span at bounding box center [283, 120] width 15 height 15
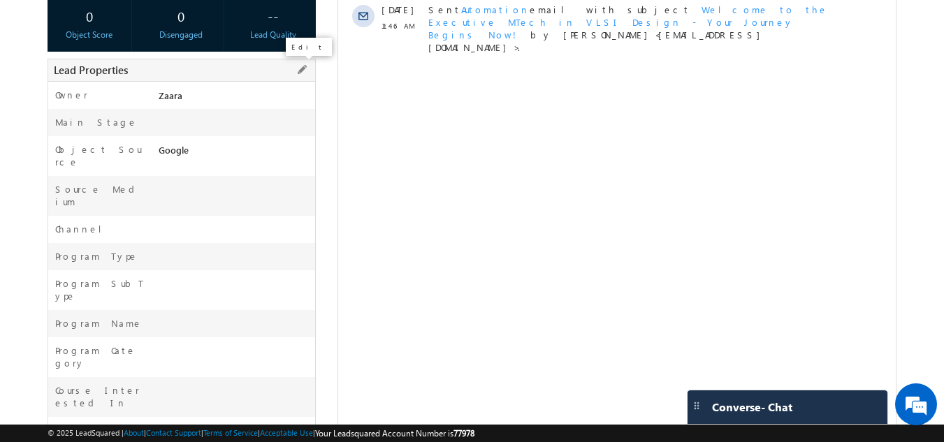
scroll to position [140, 0]
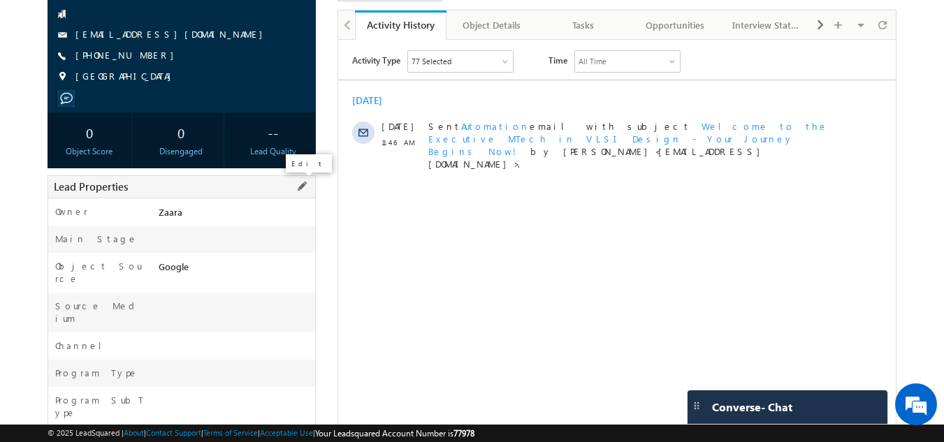
click at [301, 189] on span at bounding box center [301, 186] width 15 height 15
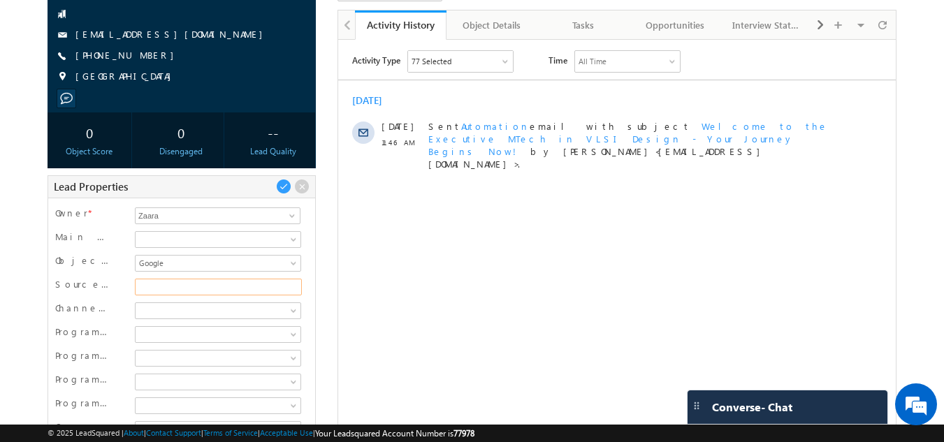
click at [187, 287] on input "Source Medium" at bounding box center [218, 287] width 167 height 17
click at [154, 337] on span at bounding box center [216, 334] width 161 height 13
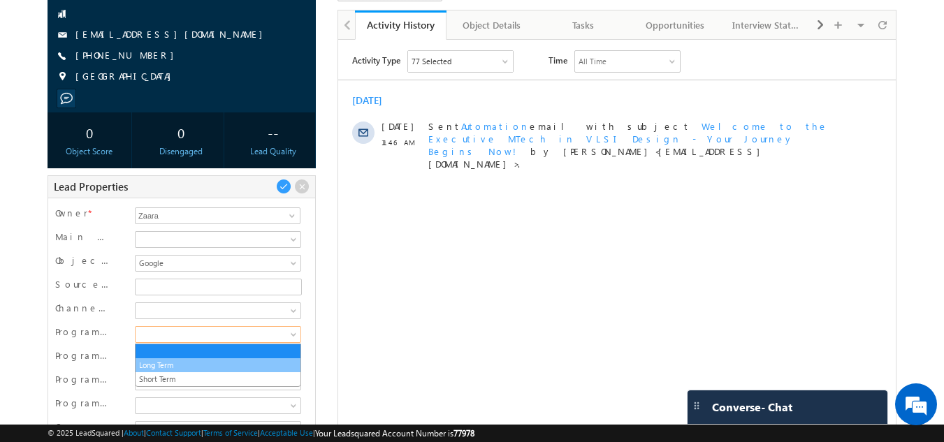
click at [161, 359] on li "Long Term" at bounding box center [218, 366] width 165 height 14
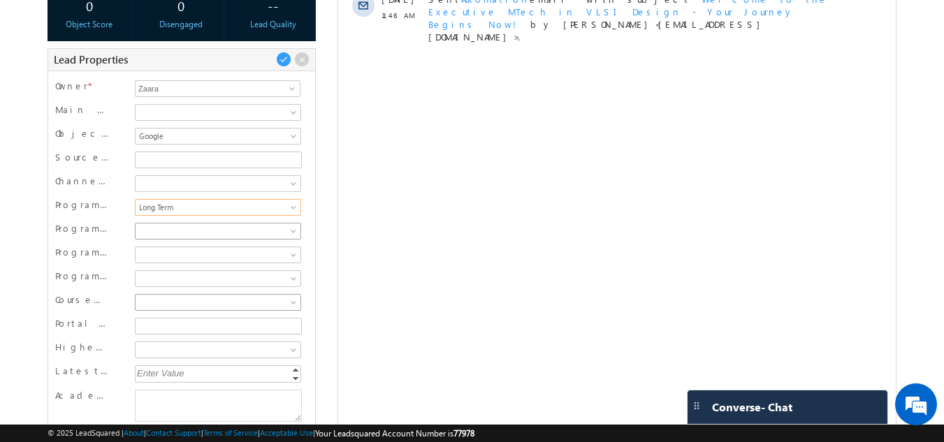
scroll to position [280, 0]
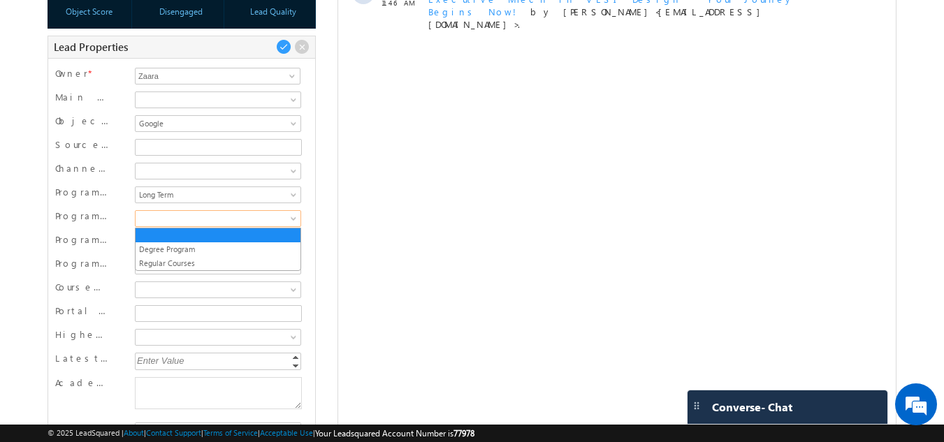
click at [166, 212] on link at bounding box center [218, 218] width 166 height 17
click at [175, 246] on link "Degree Program" at bounding box center [218, 249] width 165 height 13
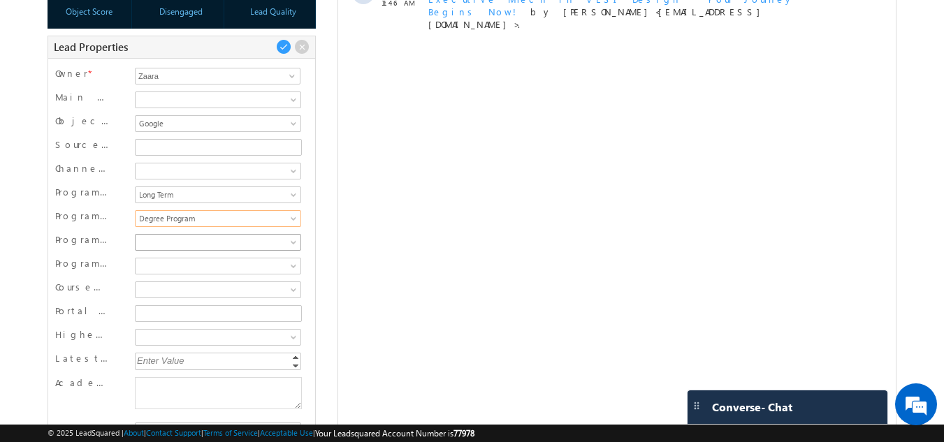
click at [175, 246] on span at bounding box center [216, 242] width 161 height 13
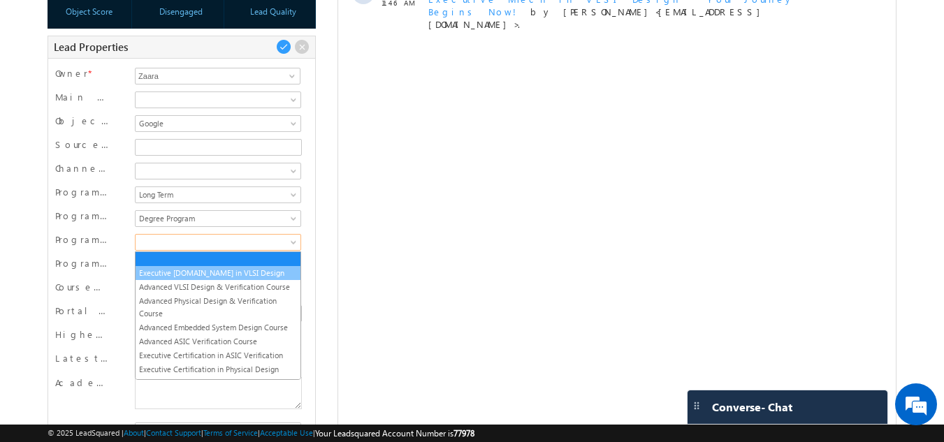
click at [169, 278] on link "Executive [DOMAIN_NAME] in VLSI Design" at bounding box center [218, 273] width 165 height 13
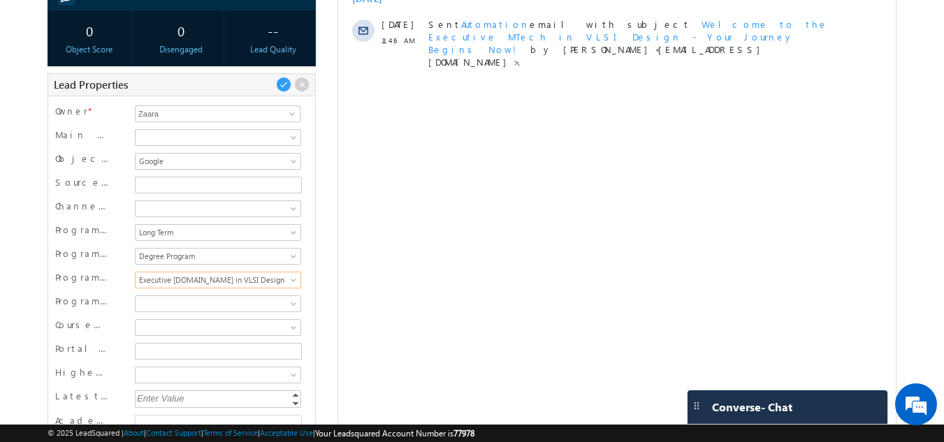
scroll to position [210, 0]
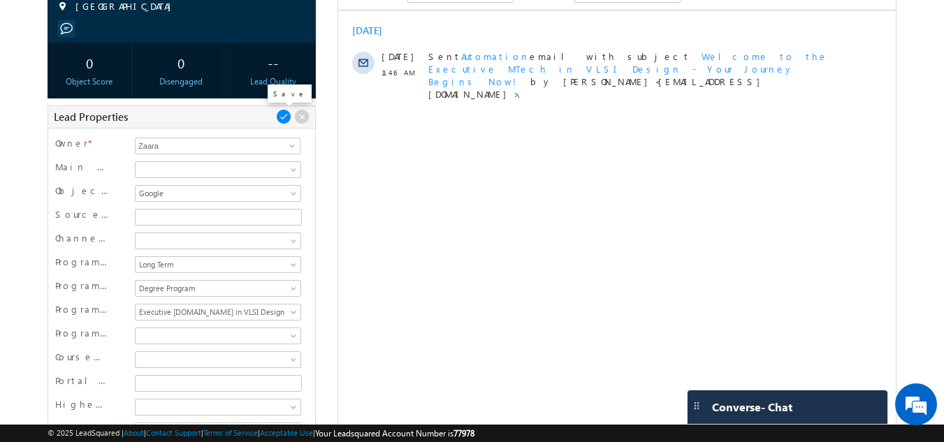
click at [281, 120] on span at bounding box center [283, 116] width 15 height 15
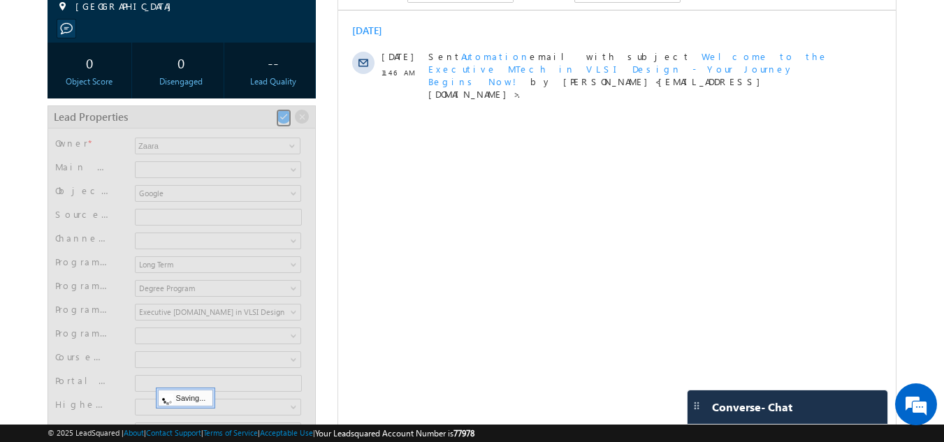
scroll to position [125, 0]
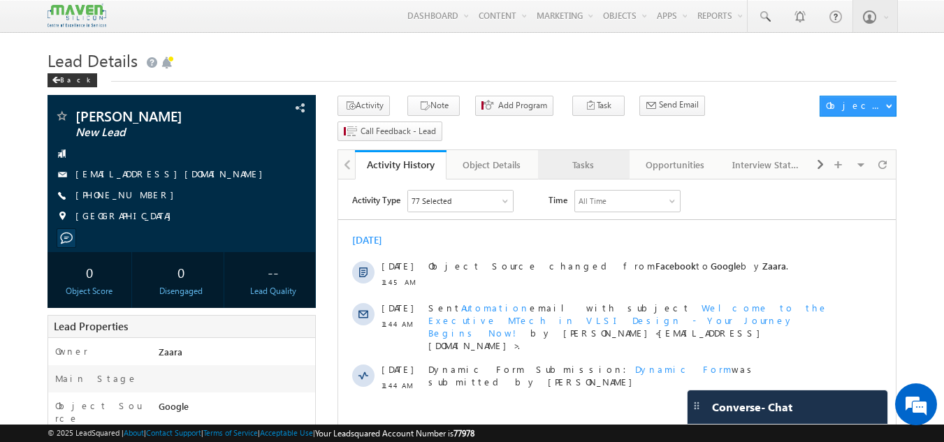
click at [586, 157] on div "Tasks" at bounding box center [583, 165] width 68 height 17
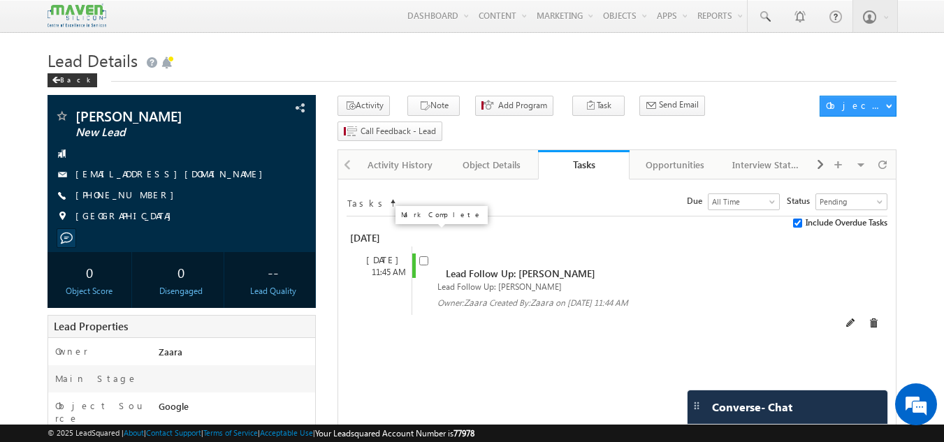
click at [425, 256] on input "checkbox" at bounding box center [423, 260] width 9 height 9
checkbox input "false"
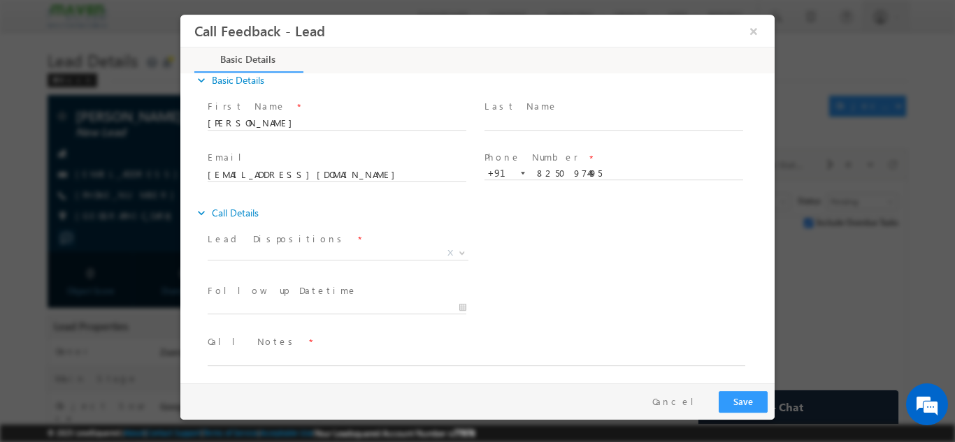
scroll to position [22, 0]
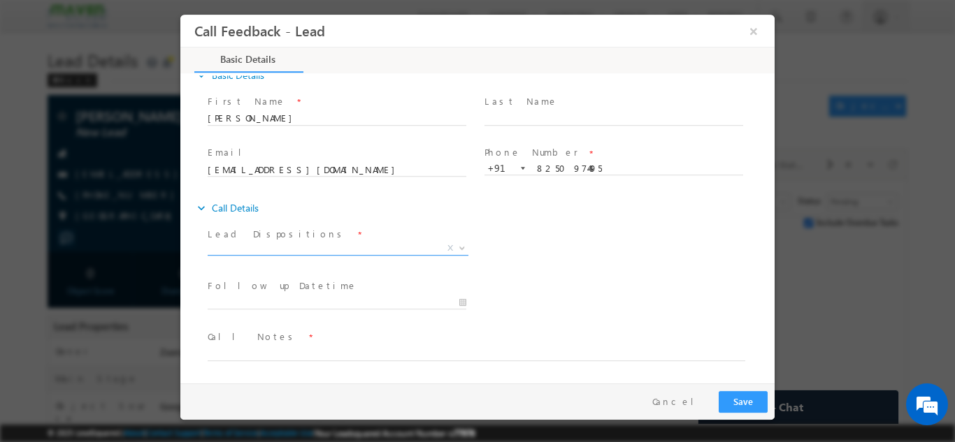
click at [301, 254] on span at bounding box center [338, 254] width 261 height 1
click at [286, 252] on span "X" at bounding box center [338, 248] width 261 height 14
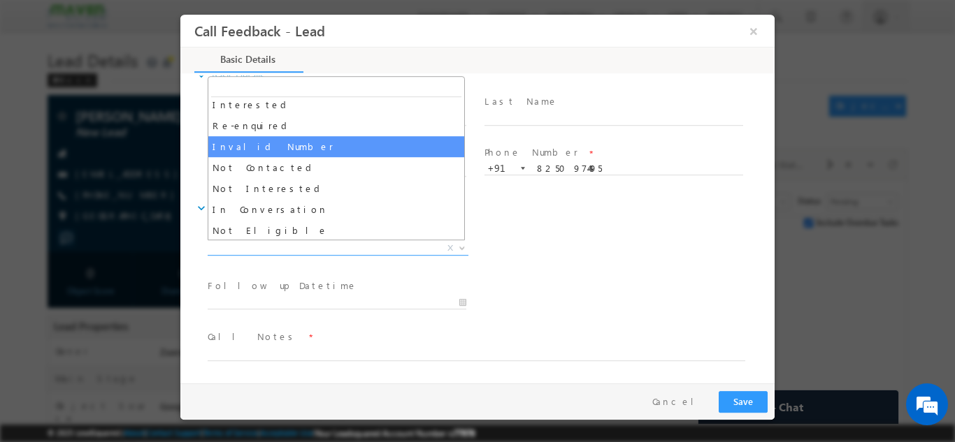
scroll to position [70, 0]
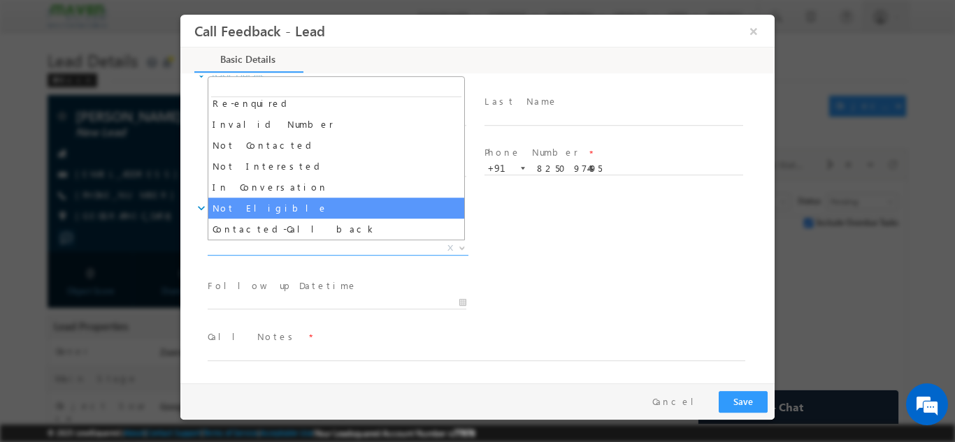
select select "Not Eligible"
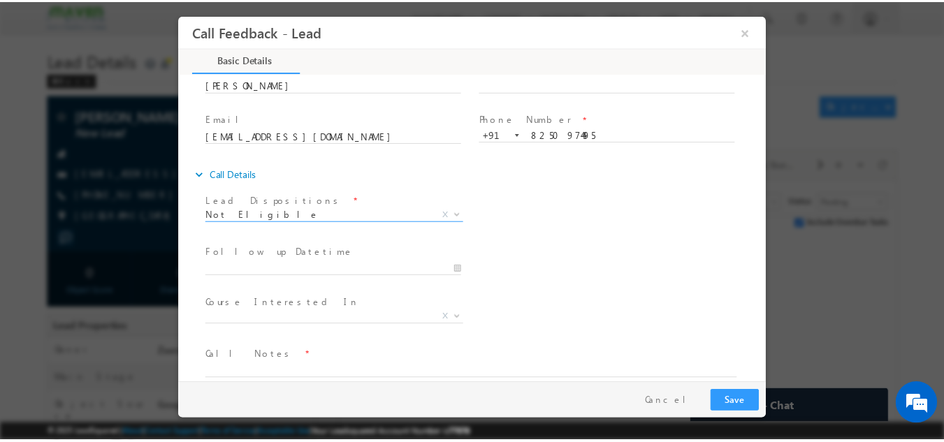
scroll to position [74, 0]
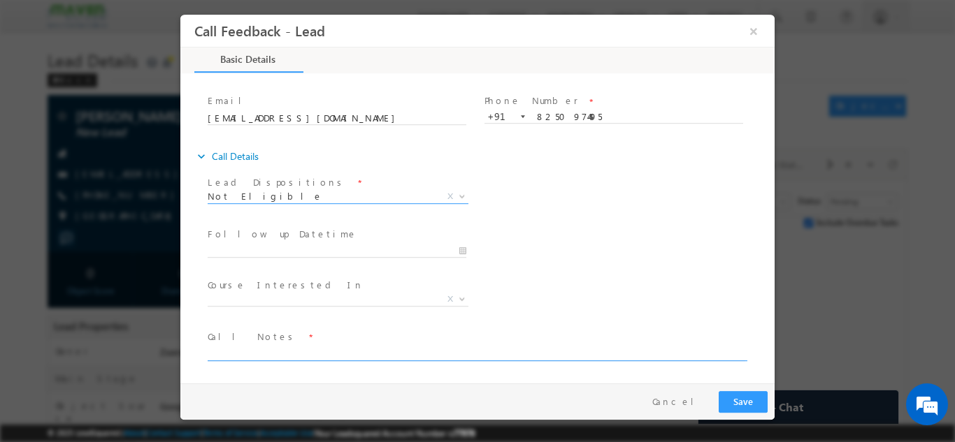
click at [277, 351] on textarea at bounding box center [476, 353] width 537 height 16
paste textarea "Lead added / Candidate is Uneducated"
type textarea "Lead added / Candidate is Uneducated"
click at [751, 404] on button "Save" at bounding box center [742, 402] width 49 height 22
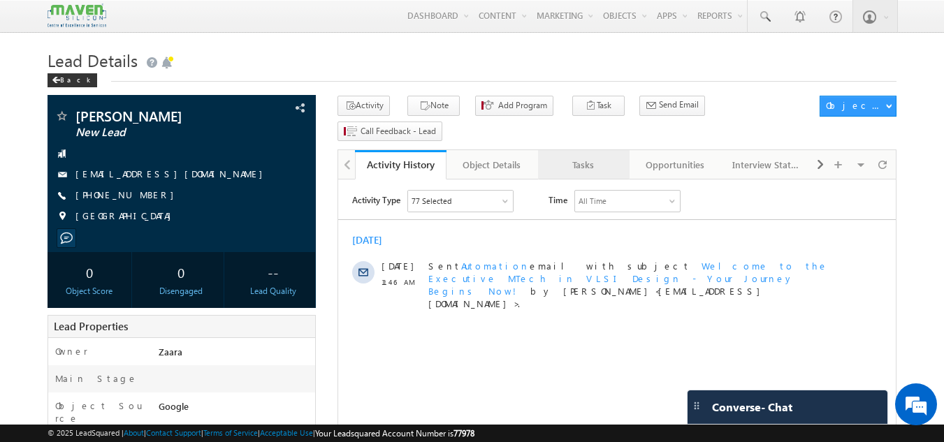
click at [605, 157] on div "Tasks" at bounding box center [583, 165] width 68 height 17
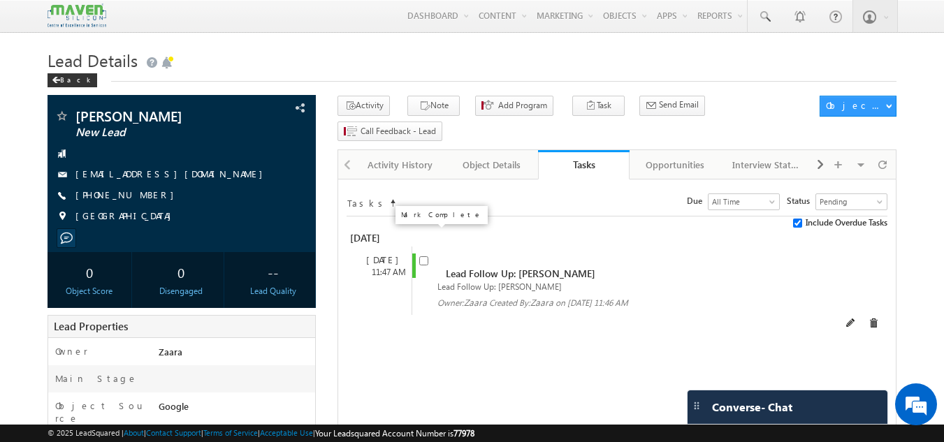
click at [426, 256] on input "checkbox" at bounding box center [423, 260] width 9 height 9
checkbox input "false"
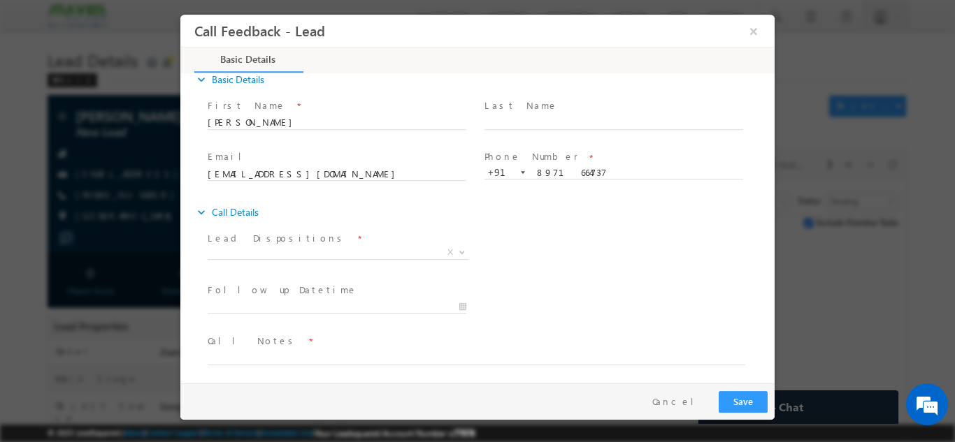
scroll to position [22, 0]
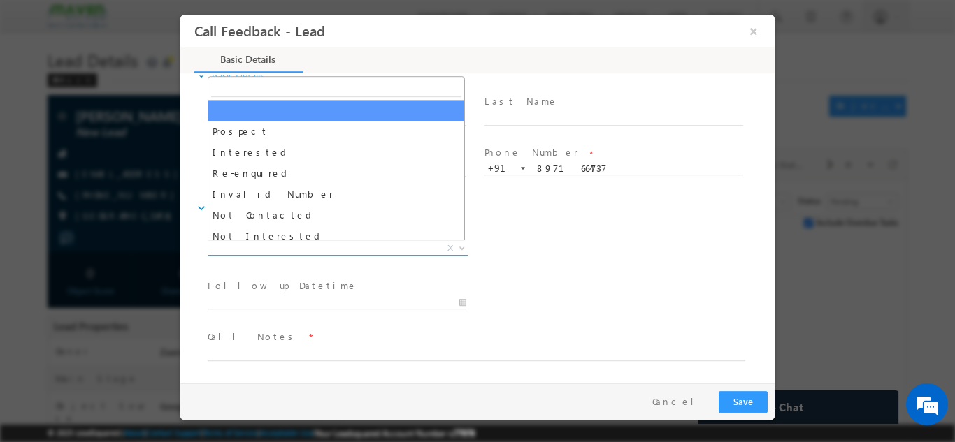
click at [282, 250] on span "X" at bounding box center [338, 248] width 261 height 14
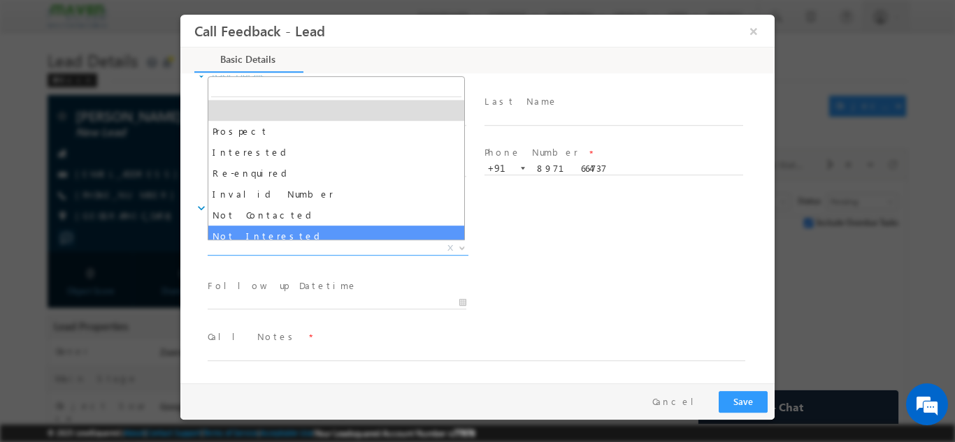
select select "Not Interested"
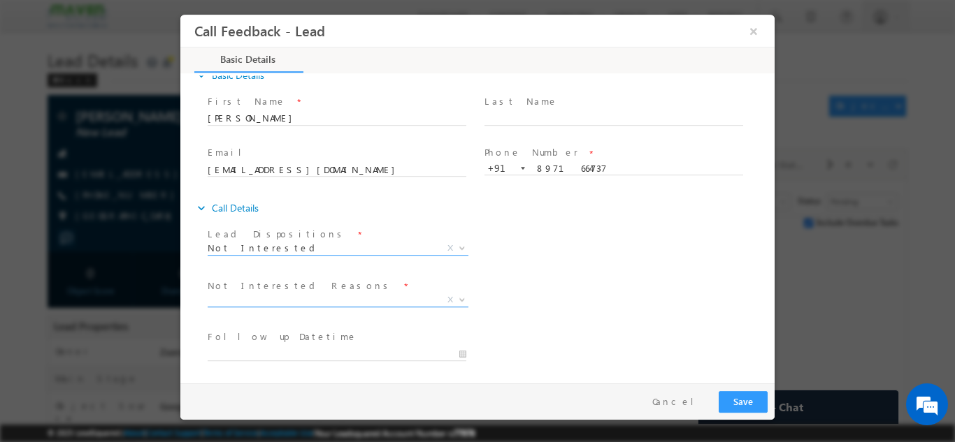
click at [282, 296] on span "X" at bounding box center [338, 300] width 261 height 14
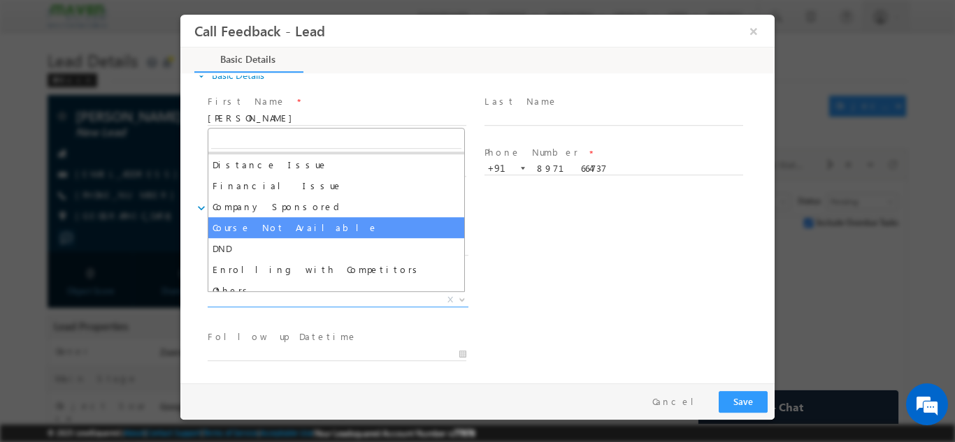
scroll to position [28, 0]
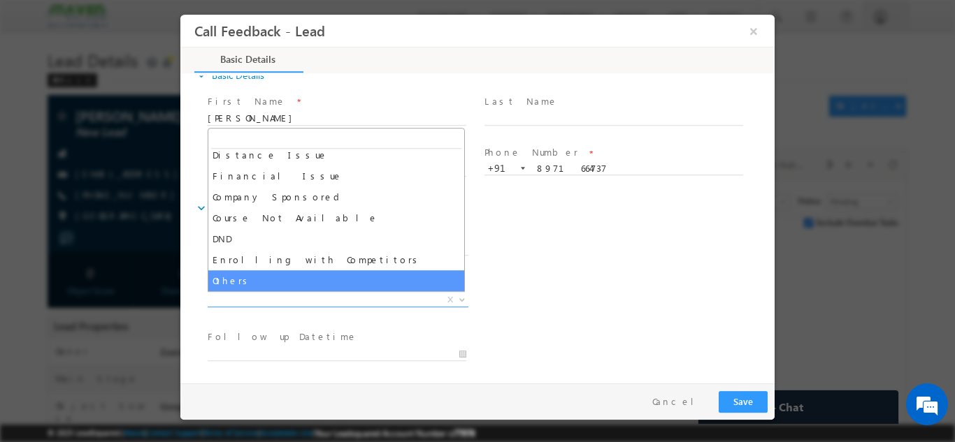
select select "Others"
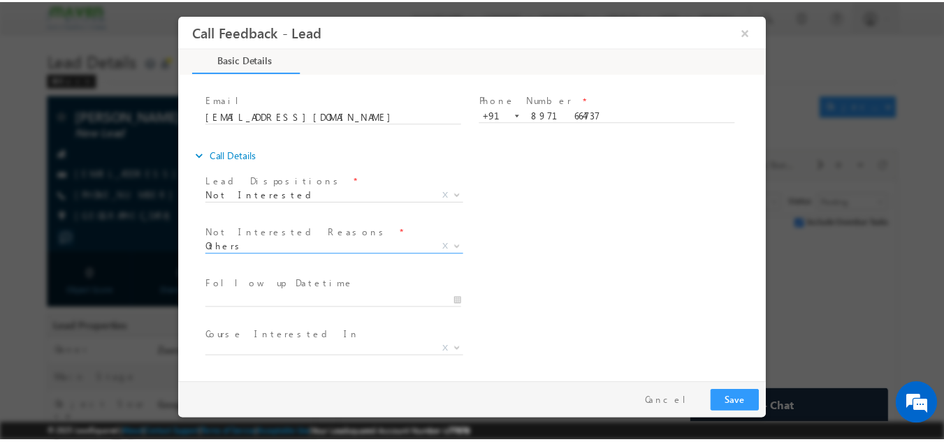
scroll to position [126, 0]
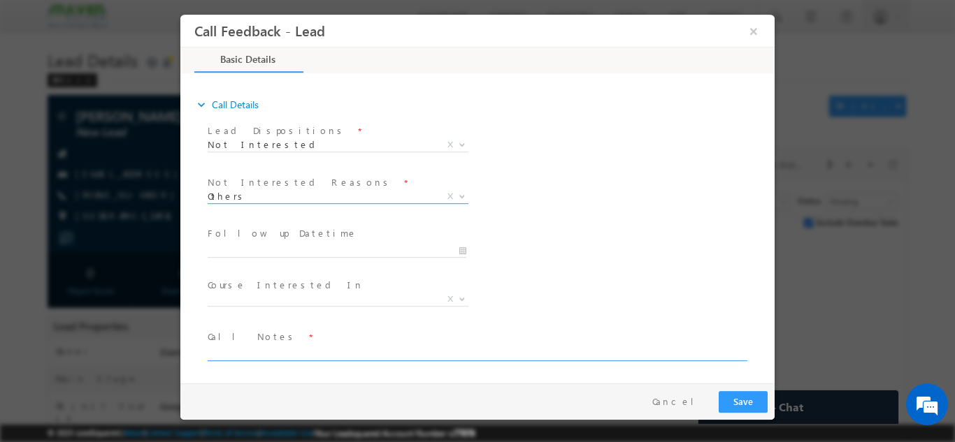
click at [280, 347] on textarea at bounding box center [476, 353] width 537 height 16
paste textarea "Lead added / Said not to call again as he is not looking for any program and he…"
click at [345, 301] on span "X" at bounding box center [338, 299] width 261 height 14
type textarea "Lead added / Said not to call again as he is not looking for any program and he…"
click at [735, 403] on button "Save" at bounding box center [742, 402] width 49 height 22
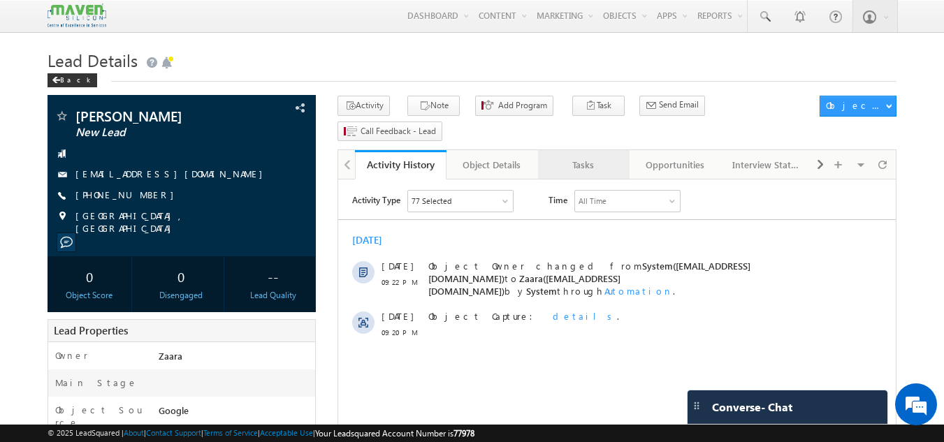
click at [594, 157] on div "Tasks" at bounding box center [583, 165] width 68 height 17
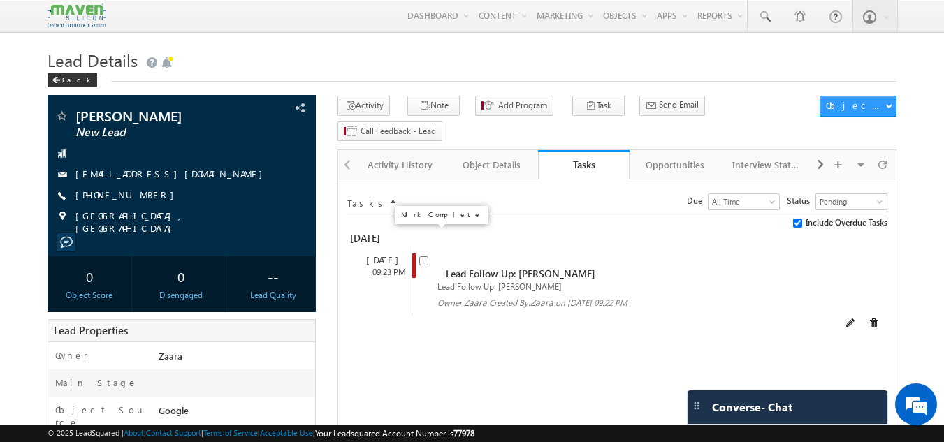
click at [428, 256] on input "checkbox" at bounding box center [423, 260] width 9 height 9
checkbox input "false"
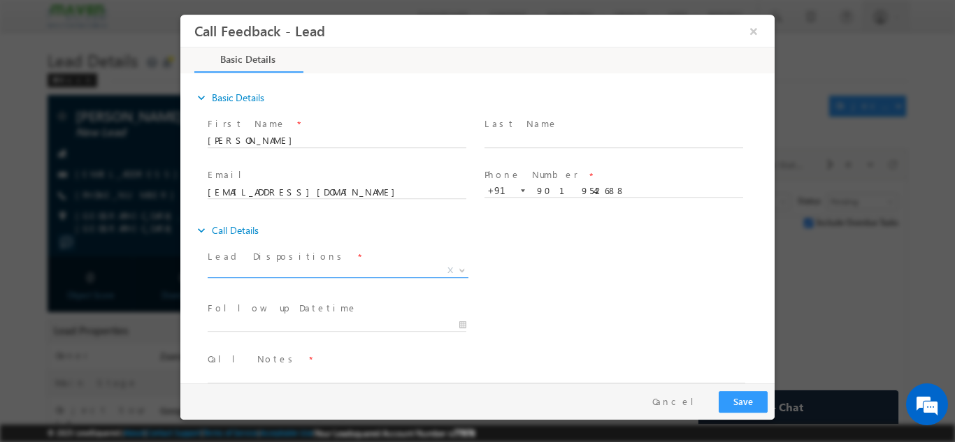
click at [311, 277] on span "X" at bounding box center [338, 273] width 261 height 14
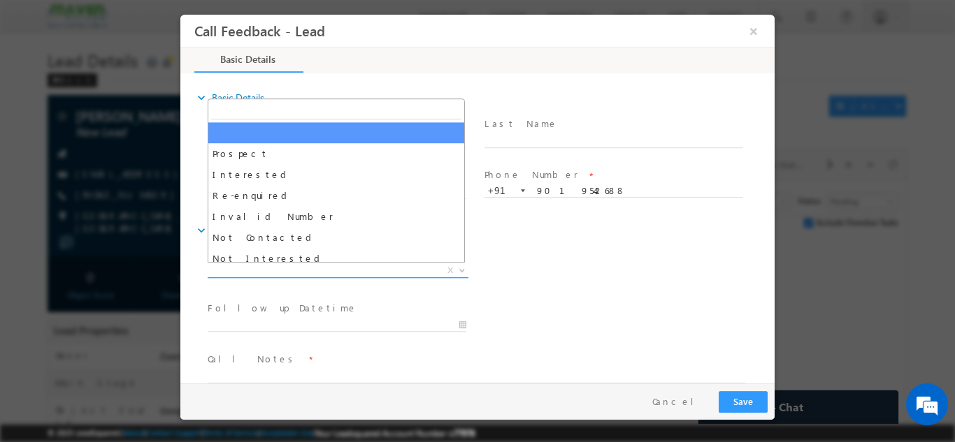
click at [311, 275] on span "X" at bounding box center [338, 270] width 261 height 14
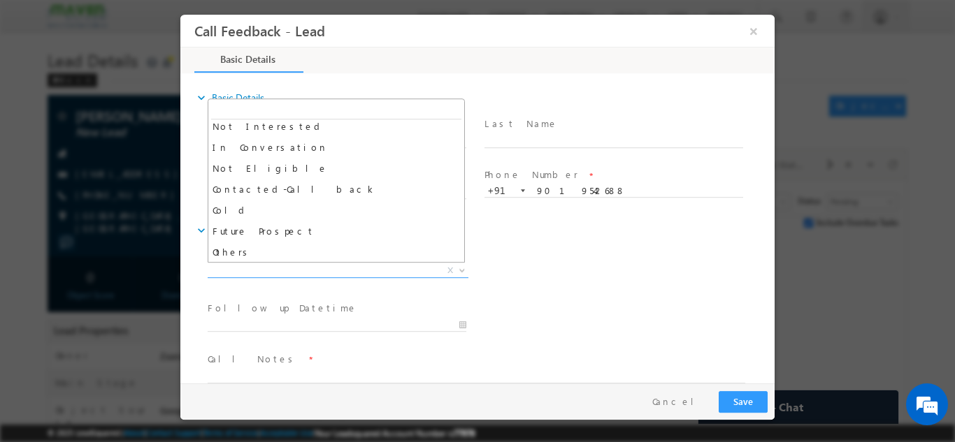
scroll to position [133, 0]
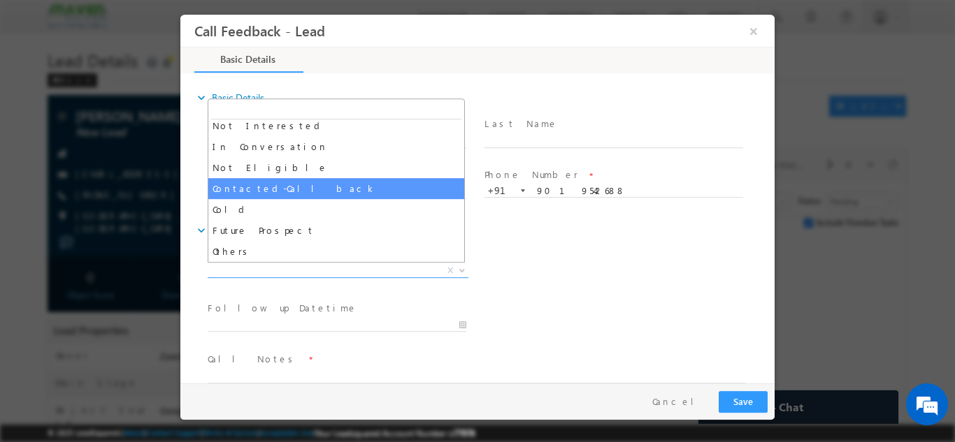
select select "Contacted-Call back"
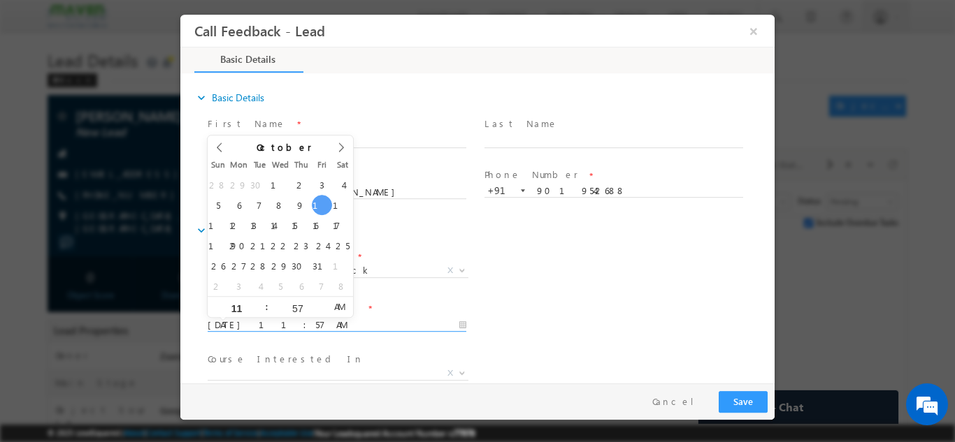
click at [290, 321] on input "[DATE] 11:57 AM" at bounding box center [337, 325] width 259 height 14
type input "16/10/2025 11:57 AM"
click at [486, 286] on div "Lead Dispositions * Prospect Interested Re-enquired Invalid Number Not Contacte…" at bounding box center [490, 272] width 570 height 52
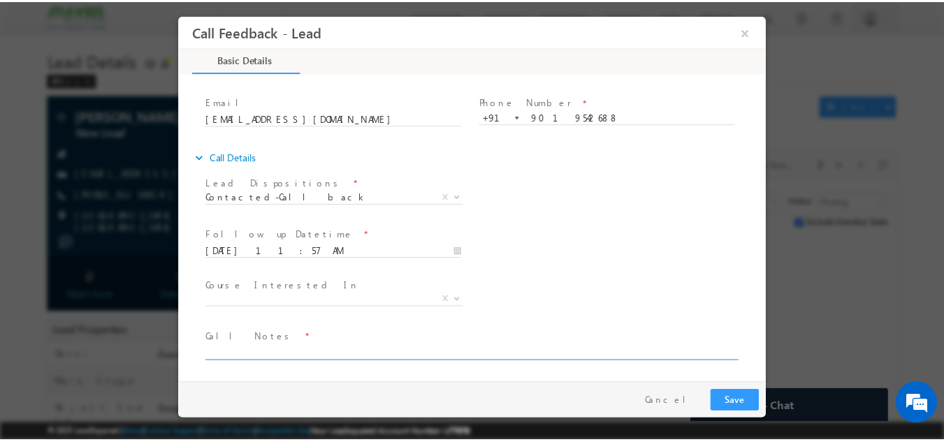
scroll to position [74, 0]
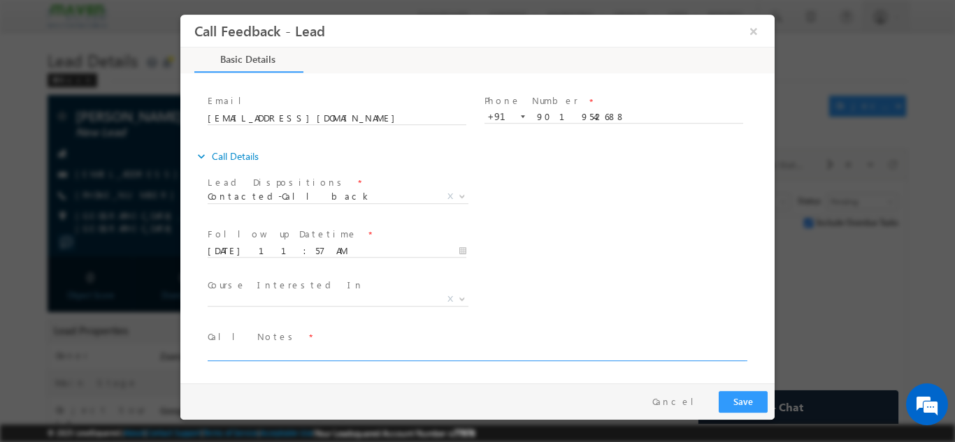
click at [250, 347] on textarea at bounding box center [476, 353] width 537 height 16
type textarea "Call back"
click at [725, 400] on button "Save" at bounding box center [742, 402] width 49 height 22
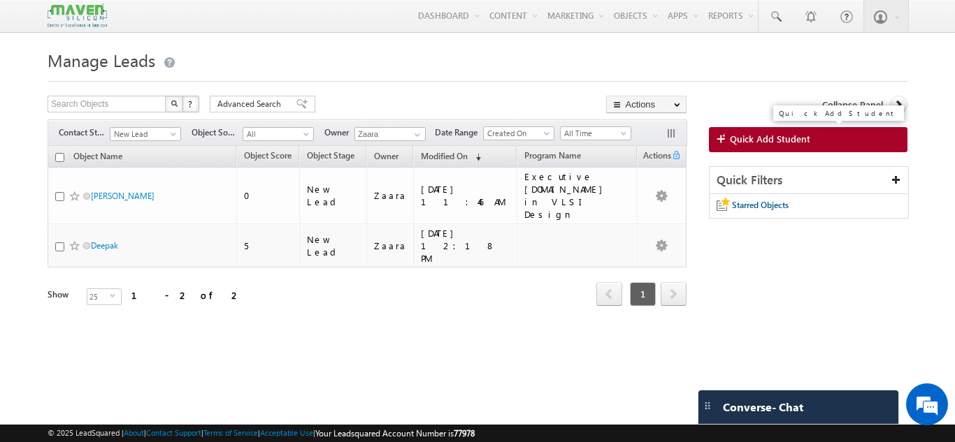
click at [735, 140] on span "Quick Add Student" at bounding box center [770, 139] width 80 height 13
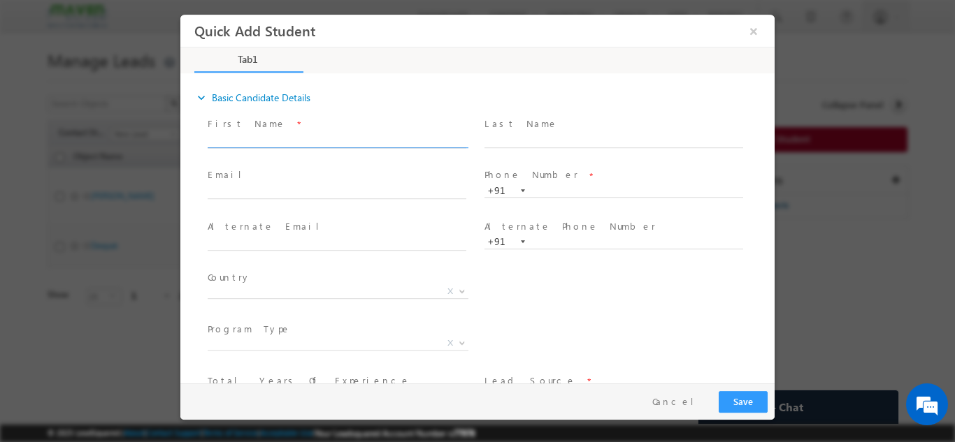
click at [280, 135] on input "text" at bounding box center [337, 140] width 259 height 14
click at [416, 138] on input "Kearson marak kearsonmarak86@gmail.com 9365352573" at bounding box center [337, 140] width 259 height 14
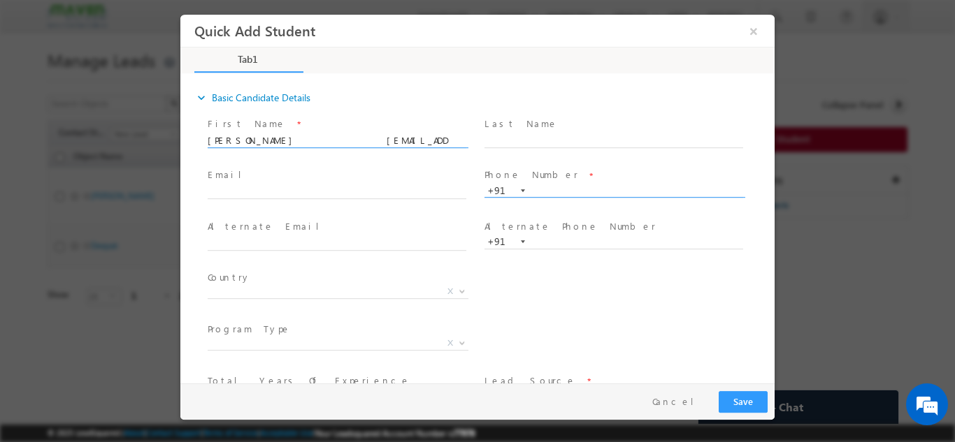
type input "Kearson marak kearsonmarak86@gmail.com"
click at [544, 187] on input "text" at bounding box center [613, 191] width 259 height 14
paste input "9365352573"
type input "9365352573"
drag, startPoint x: 289, startPoint y: 143, endPoint x: 407, endPoint y: 141, distance: 118.8
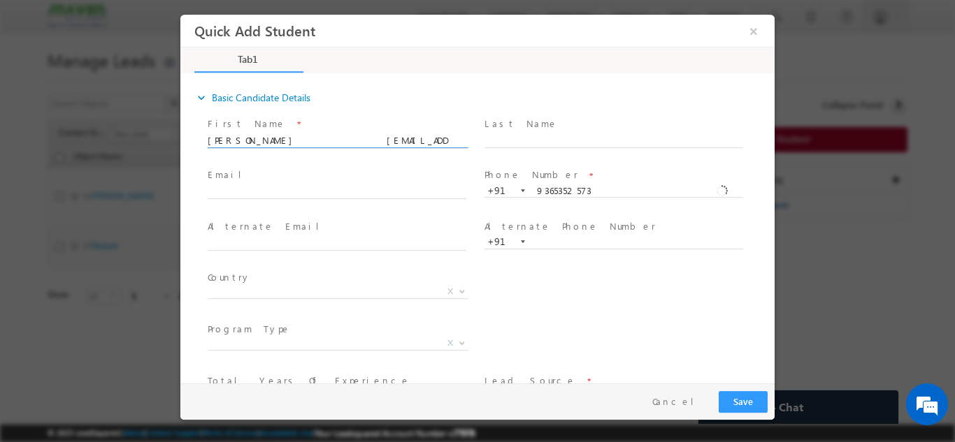
click at [407, 141] on input "Kearson marak kearsonmarak86@gmail.com" at bounding box center [337, 140] width 259 height 14
type input "Kearson marak"
click at [305, 192] on input "text" at bounding box center [337, 192] width 259 height 14
paste input "kearsonmarak86@gmail.com"
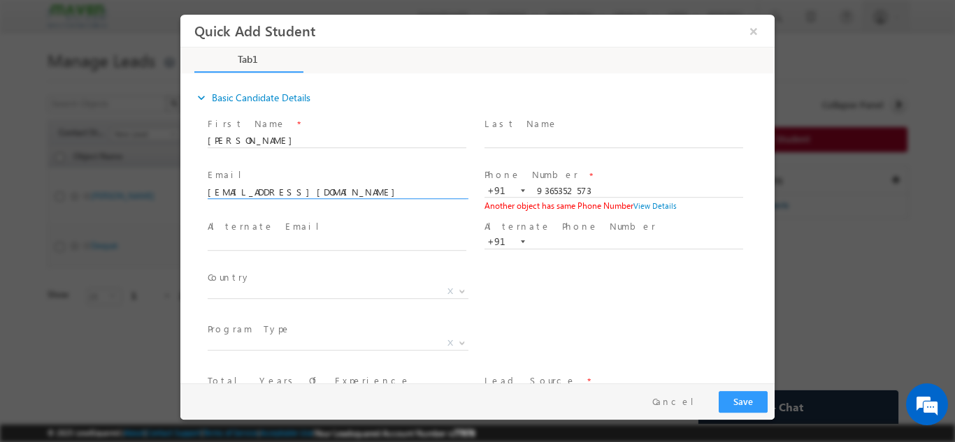
type input "kearsonmarak86@gmail.com"
click at [317, 172] on span "Email *" at bounding box center [337, 175] width 258 height 15
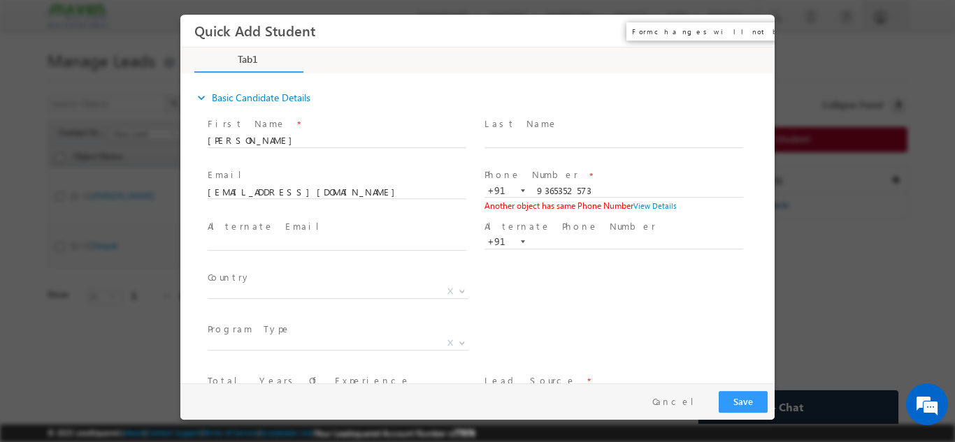
click at [756, 31] on button "×" at bounding box center [754, 30] width 24 height 26
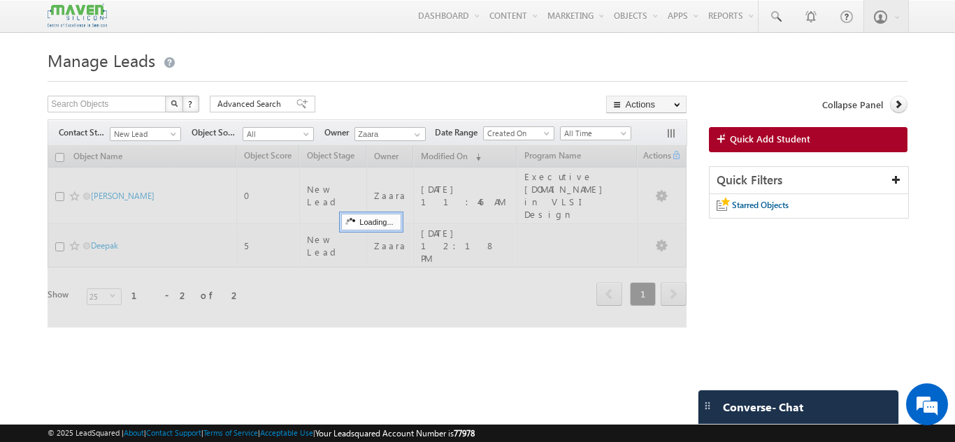
click at [475, 104] on div "Search Objects X ? 2 results found Advanced Search Advanced Search Advanced sea…" at bounding box center [367, 106] width 639 height 20
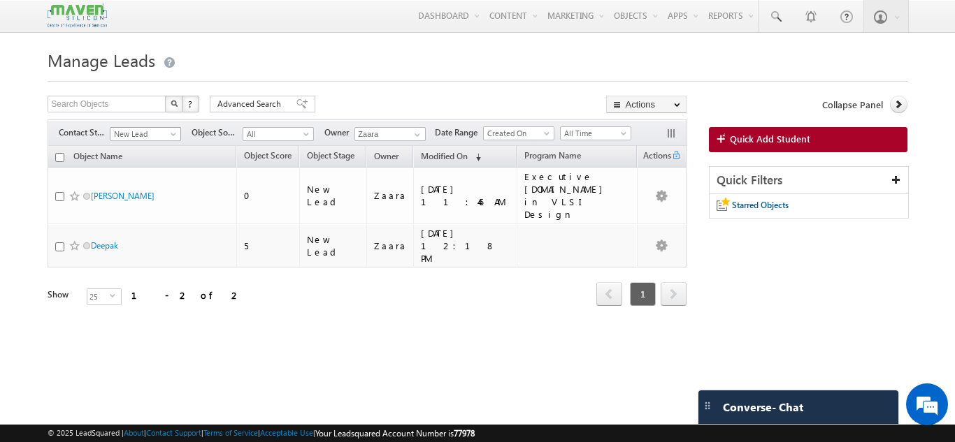
click at [144, 137] on span "New Lead" at bounding box center [143, 134] width 66 height 13
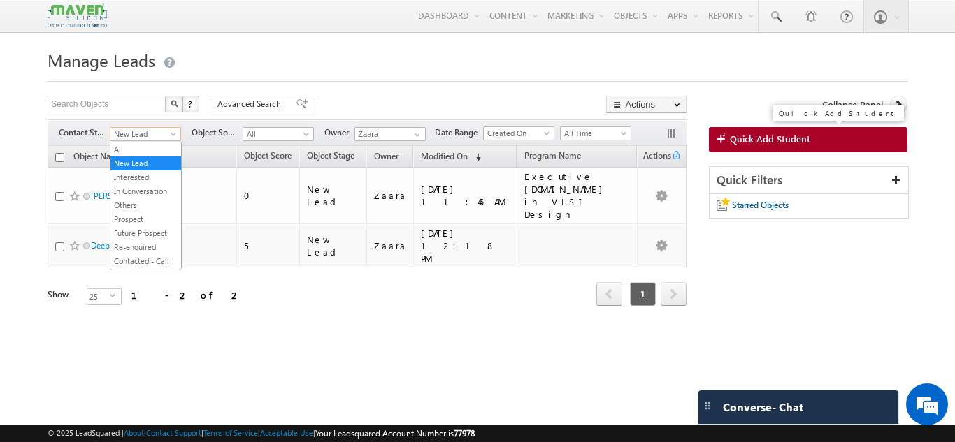
click at [827, 140] on link "Quick Add Student" at bounding box center [808, 139] width 198 height 25
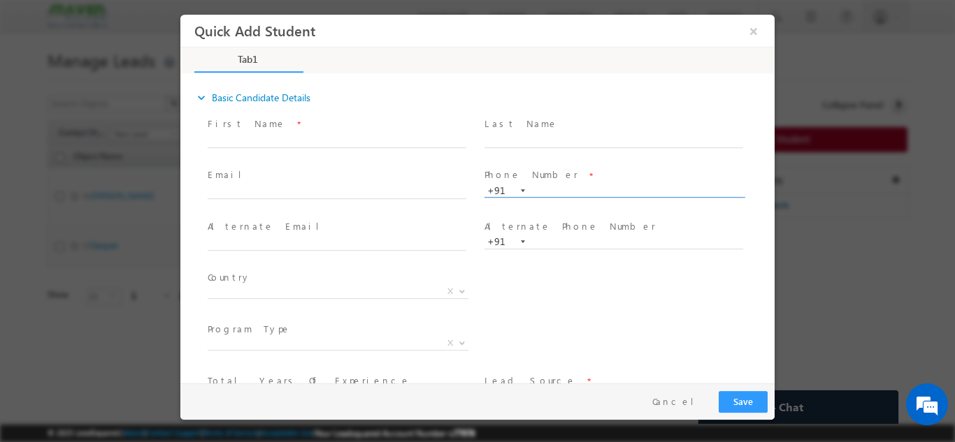
click at [569, 191] on input "text" at bounding box center [613, 191] width 259 height 14
type input "8867716975"
click at [572, 166] on div "Phone Number * +91-8867716975 8867716975 +91" at bounding box center [620, 190] width 277 height 50
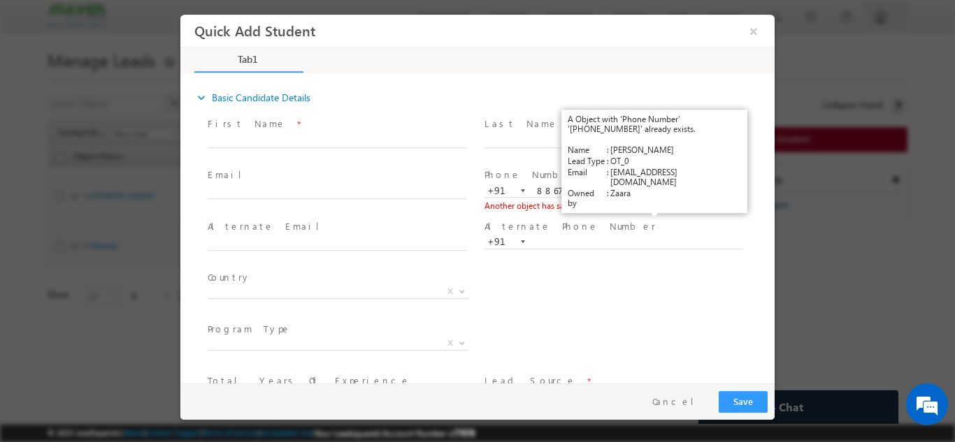
click at [637, 206] on link "View Details" at bounding box center [654, 205] width 43 height 9
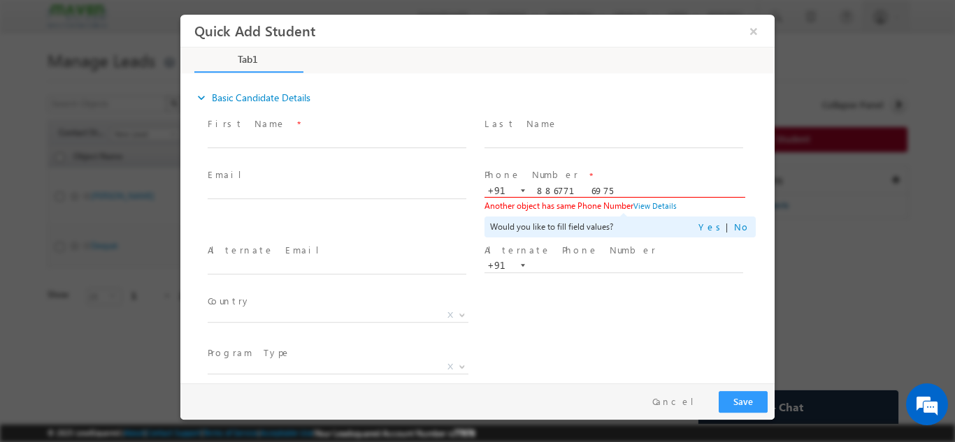
click at [574, 187] on input "8867716975" at bounding box center [613, 191] width 259 height 14
type input "8220715023"
click at [585, 158] on span at bounding box center [613, 154] width 258 height 15
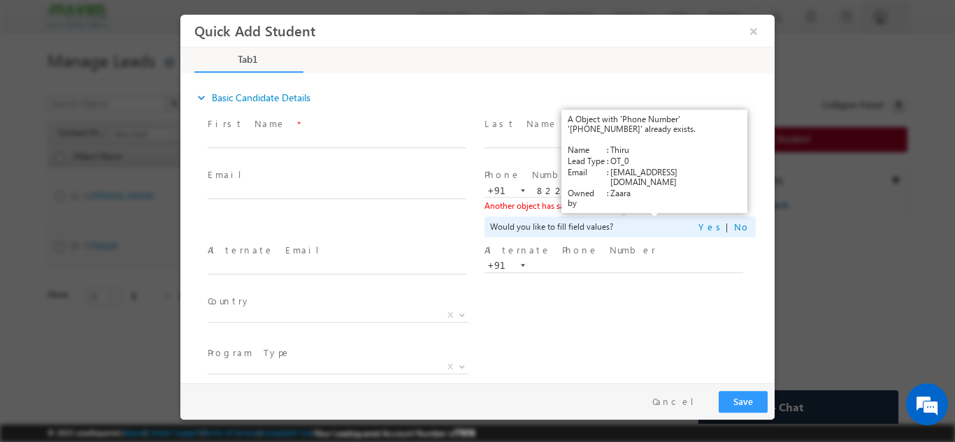
drag, startPoint x: 674, startPoint y: 210, endPoint x: 655, endPoint y: 206, distance: 19.9
click at [655, 206] on link "View Details" at bounding box center [654, 205] width 43 height 9
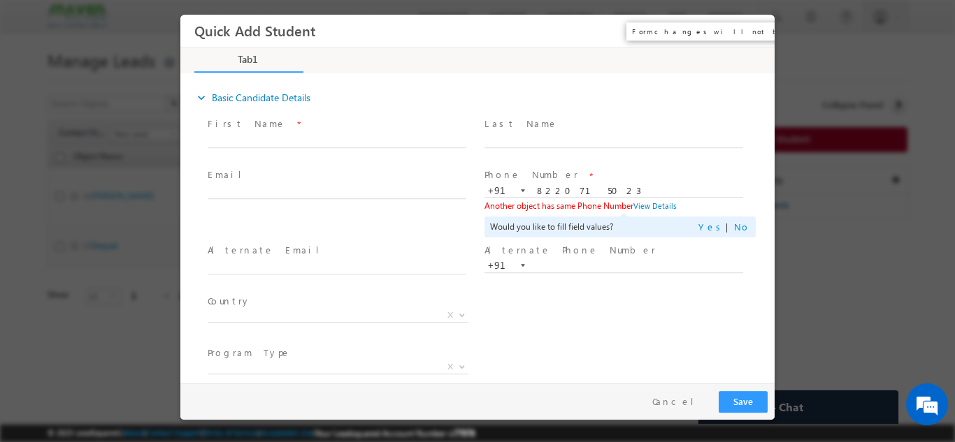
click at [746, 29] on button "×" at bounding box center [754, 30] width 24 height 26
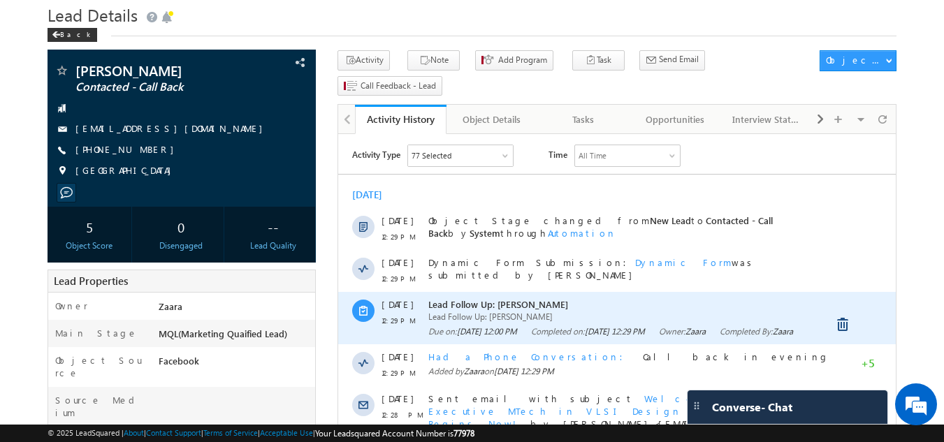
scroll to position [70, 0]
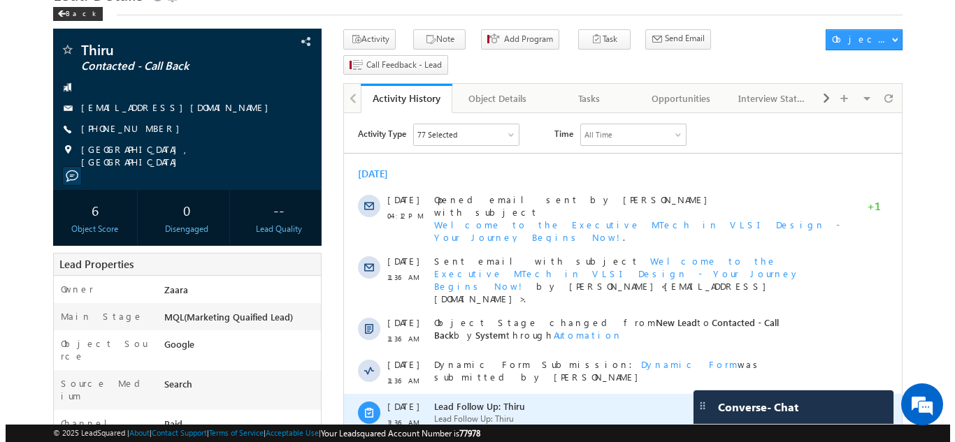
scroll to position [65, 0]
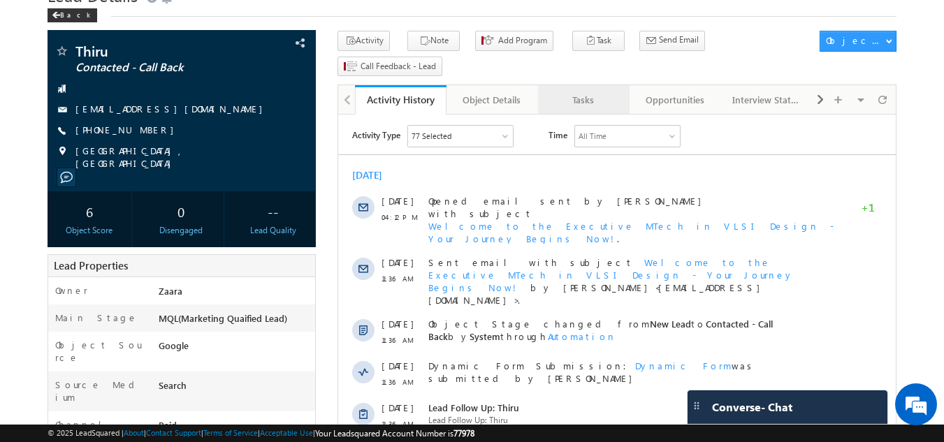
click at [591, 92] on div "Tasks" at bounding box center [583, 100] width 68 height 17
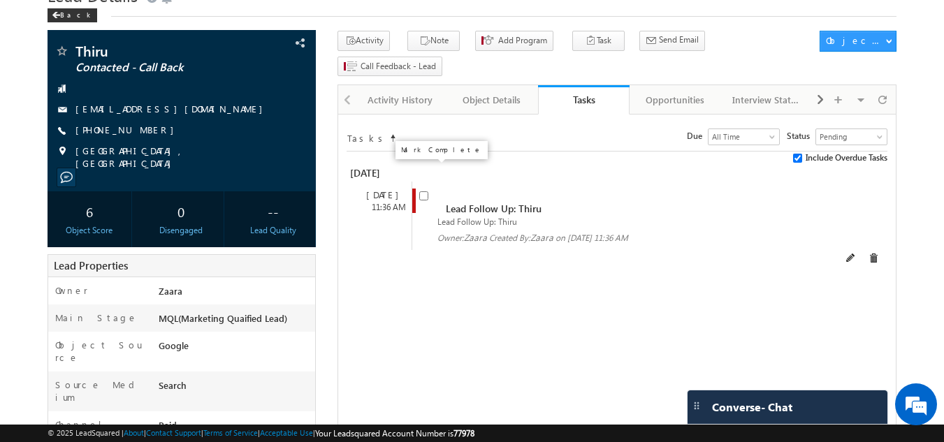
click at [424, 191] on input "checkbox" at bounding box center [423, 195] width 9 height 9
checkbox input "false"
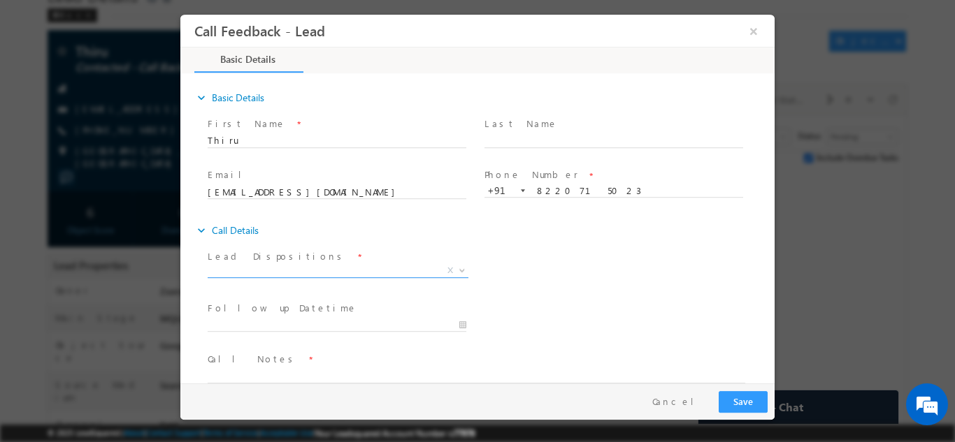
scroll to position [0, 0]
click at [231, 276] on span "Prospect Interested Re-enquired Invalid Number Not Contacted Not Interested In …" at bounding box center [343, 272] width 271 height 17
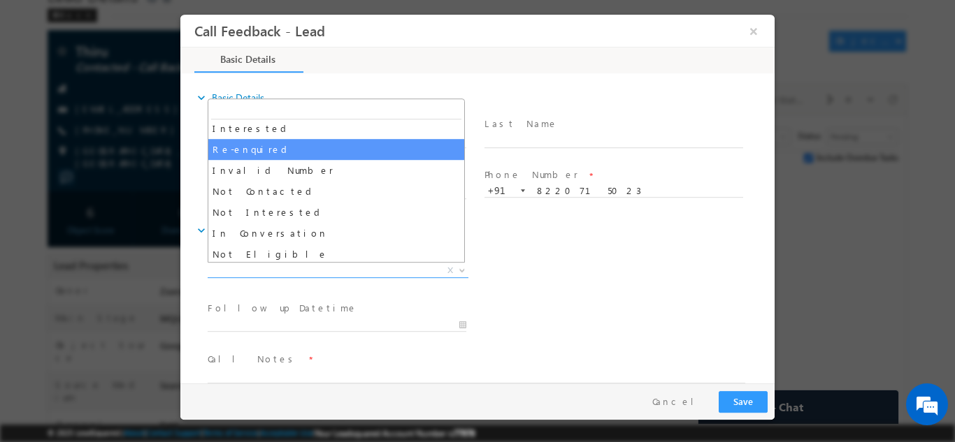
scroll to position [70, 0]
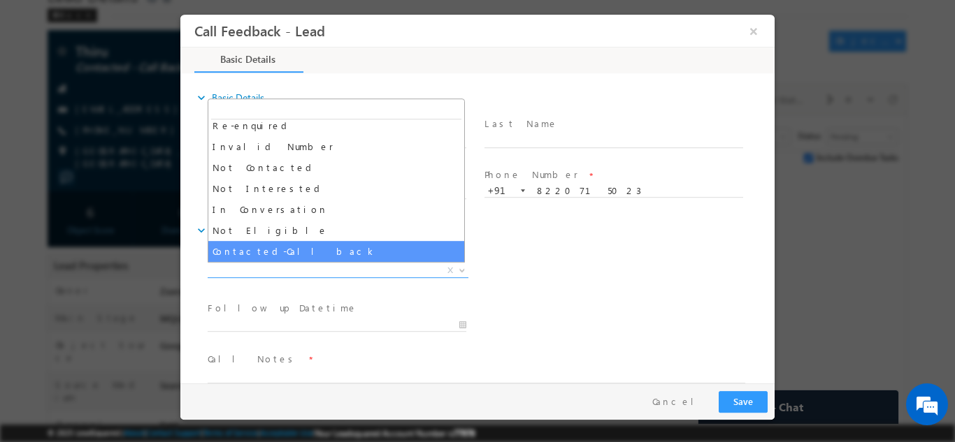
select select "Contacted-Call back"
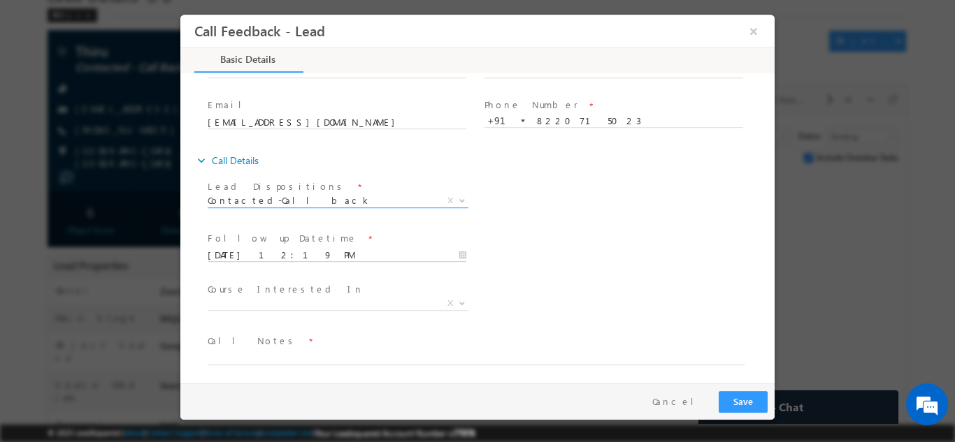
click at [268, 256] on input "10/10/2025 12:19 PM" at bounding box center [337, 255] width 259 height 14
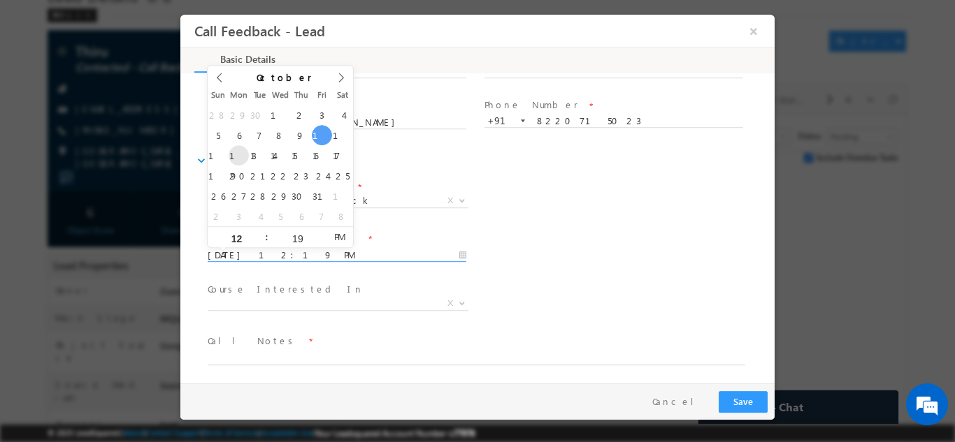
type input "13/10/2025 12:19 PM"
click at [492, 224] on div "Lead Dispositions * Prospect Interested Re-enquired Invalid Number Not Contacte…" at bounding box center [490, 202] width 570 height 52
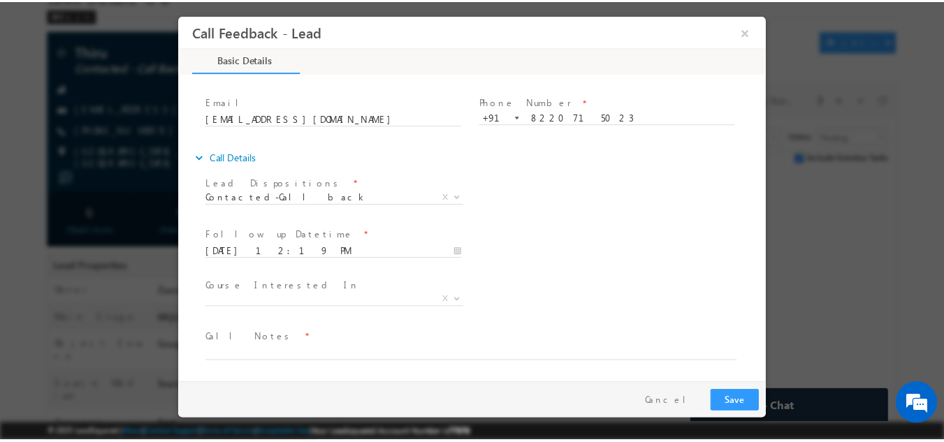
scroll to position [74, 0]
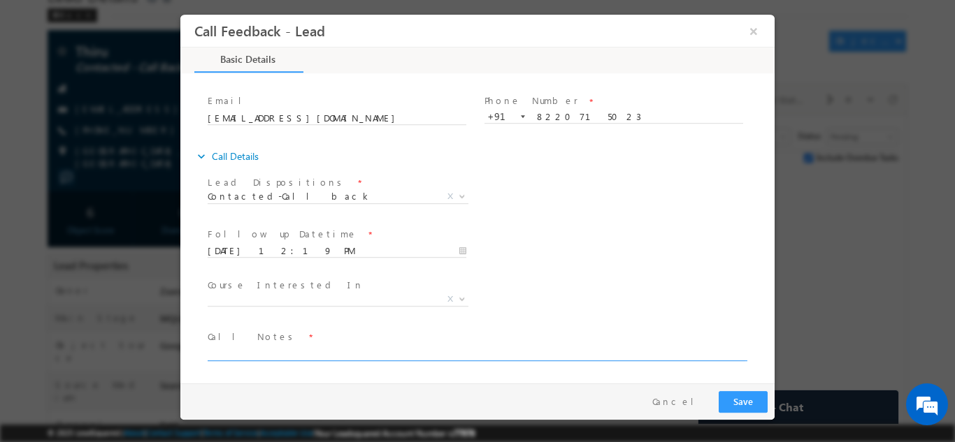
click at [274, 349] on textarea at bounding box center [476, 353] width 537 height 16
type textarea "NPU"
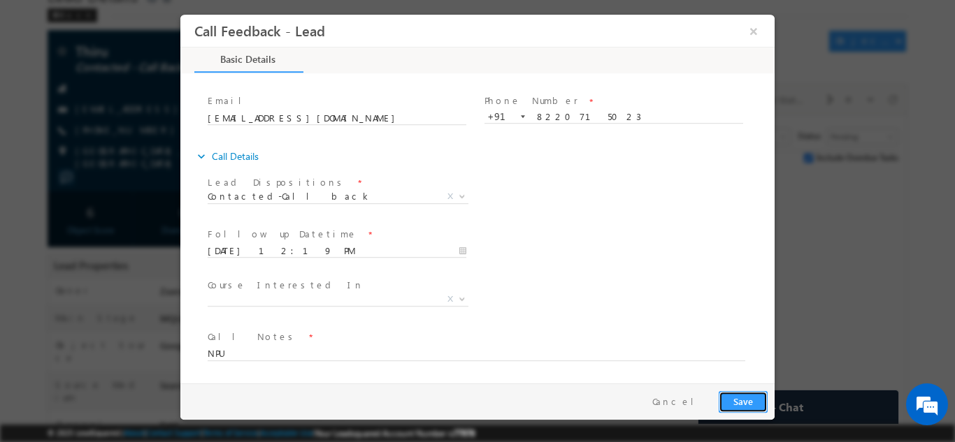
click at [732, 402] on button "Save" at bounding box center [742, 402] width 49 height 22
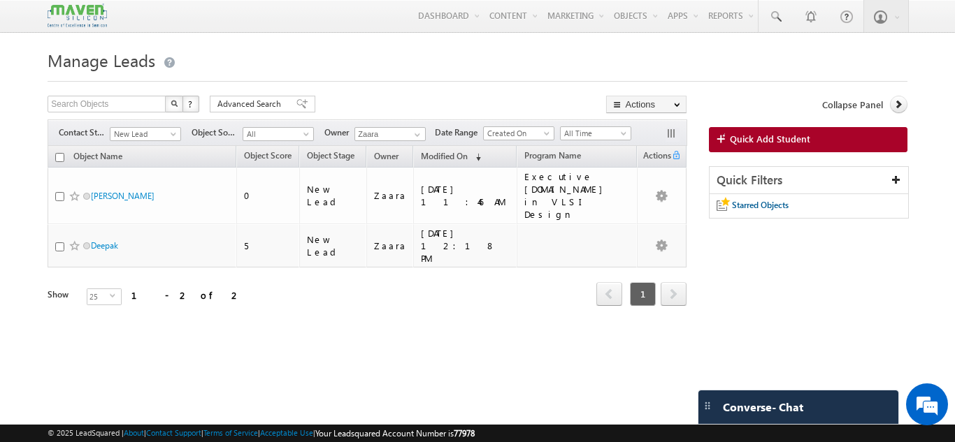
click at [750, 146] on link "Quick Add Student" at bounding box center [808, 139] width 198 height 25
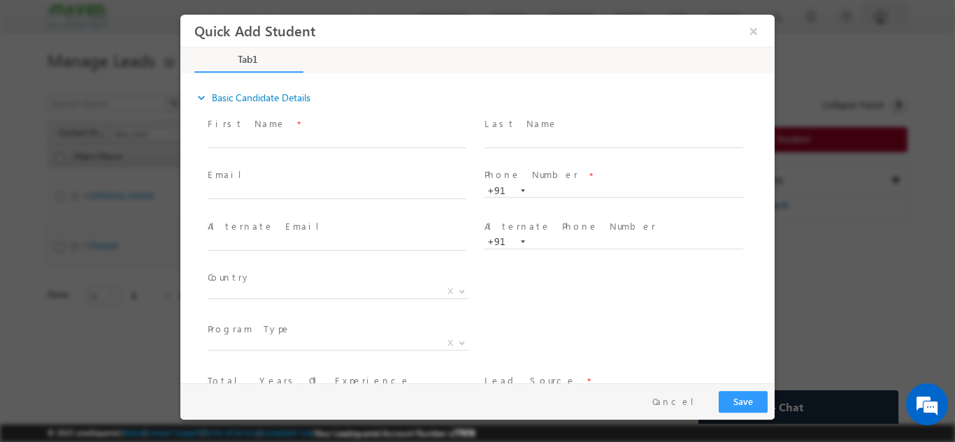
click at [244, 198] on span at bounding box center [337, 205] width 258 height 15
click at [243, 195] on input "text" at bounding box center [337, 192] width 259 height 14
paste input "[EMAIL_ADDRESS][DOMAIN_NAME]"
type input "[EMAIL_ADDRESS][DOMAIN_NAME]"
click at [260, 171] on span "Email *" at bounding box center [337, 175] width 258 height 15
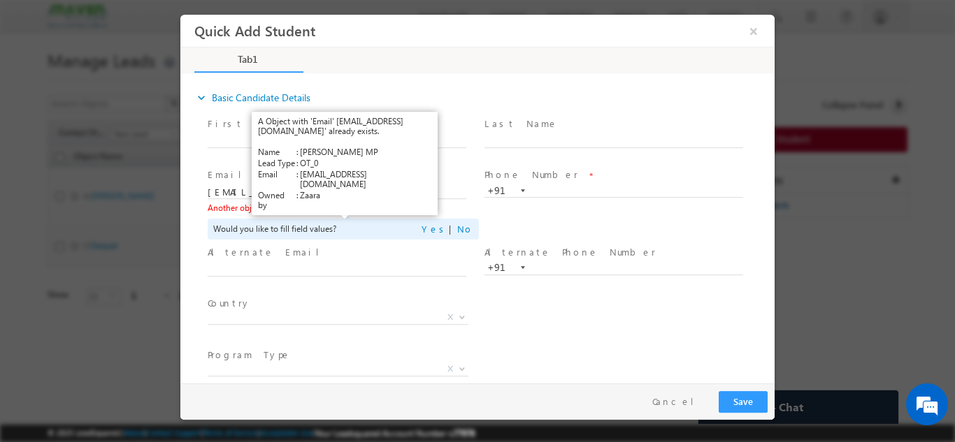
click at [340, 207] on link "View Details" at bounding box center [341, 207] width 43 height 9
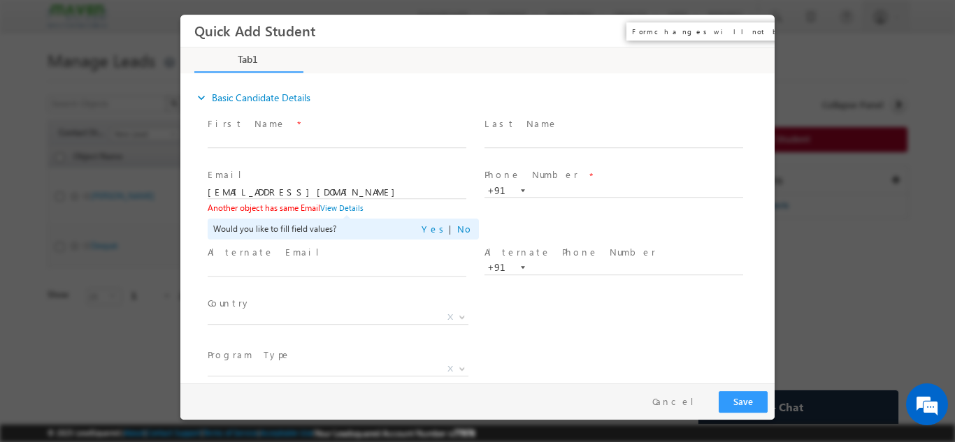
click at [757, 27] on button "×" at bounding box center [754, 30] width 24 height 26
